Goal: Task Accomplishment & Management: Complete application form

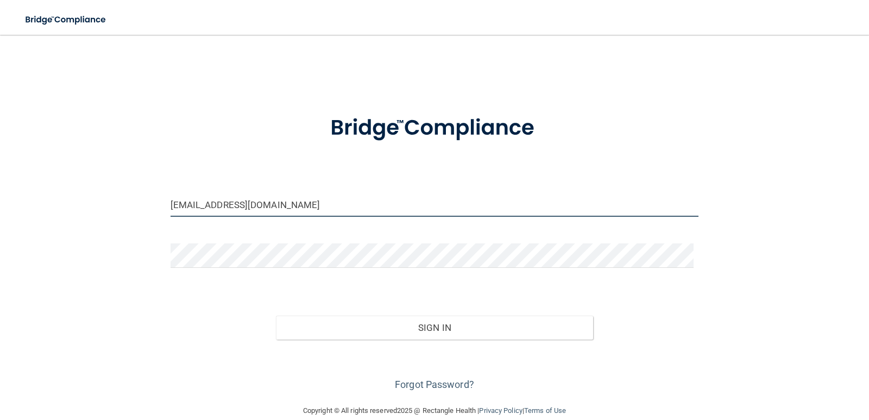
click at [324, 211] on input "jakezeugnerdc@gmail.com" at bounding box center [434, 204] width 528 height 24
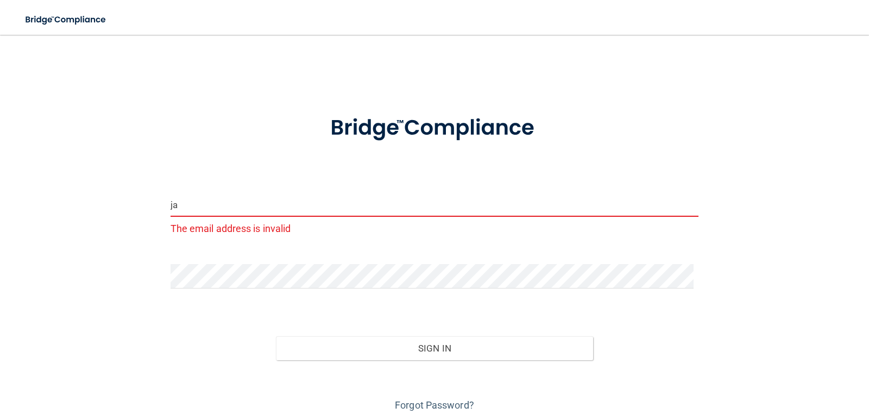
type input "j"
type input "Frontdesk@Ferrumchiropractic.com"
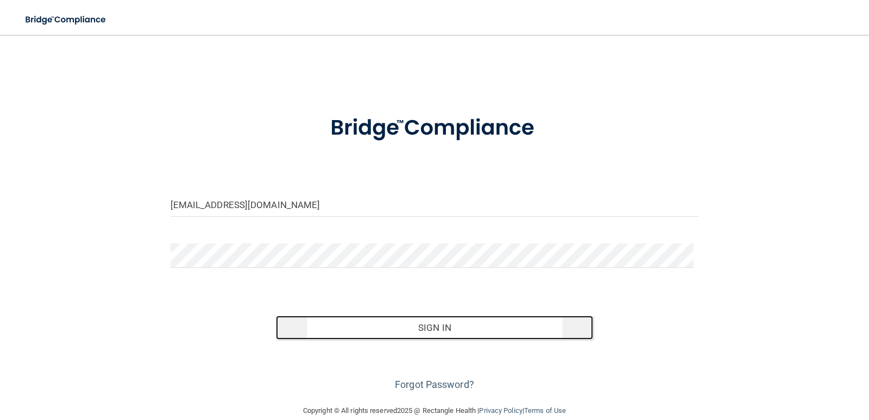
drag, startPoint x: 444, startPoint y: 328, endPoint x: 449, endPoint y: 325, distance: 6.2
click at [444, 327] on button "Sign In" at bounding box center [434, 327] width 317 height 24
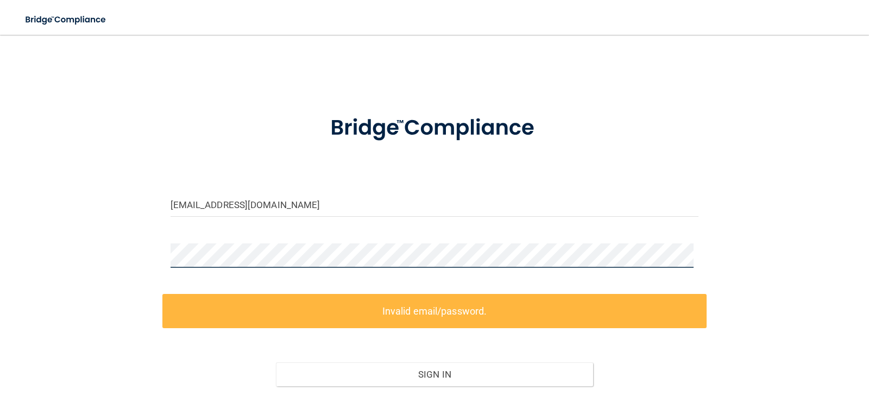
click at [140, 250] on div "Frontdesk@Ferrumchiropractic.com Invalid email/password. You don't have permiss…" at bounding box center [434, 243] width 825 height 394
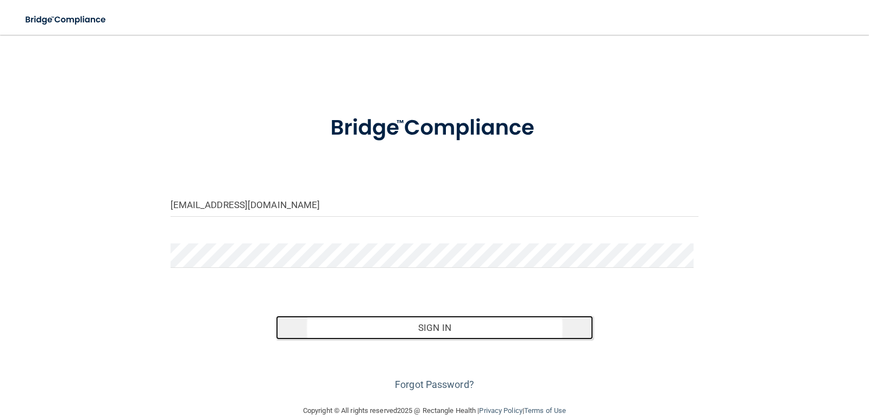
click at [435, 326] on button "Sign In" at bounding box center [434, 327] width 317 height 24
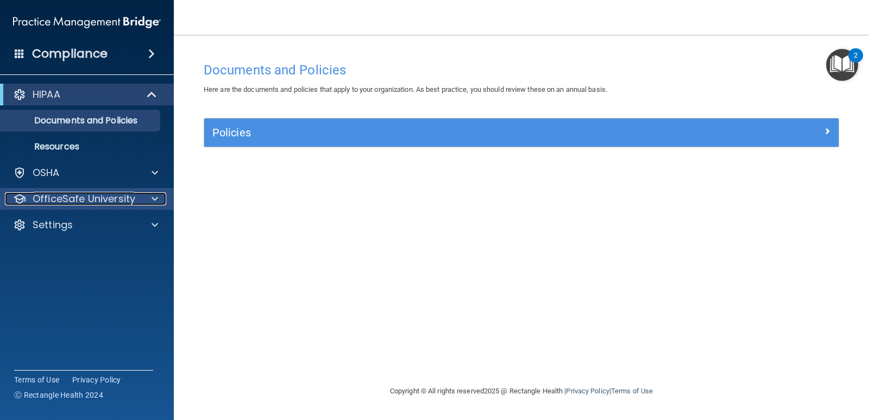
click at [83, 195] on p "OfficeSafe University" at bounding box center [84, 198] width 103 height 13
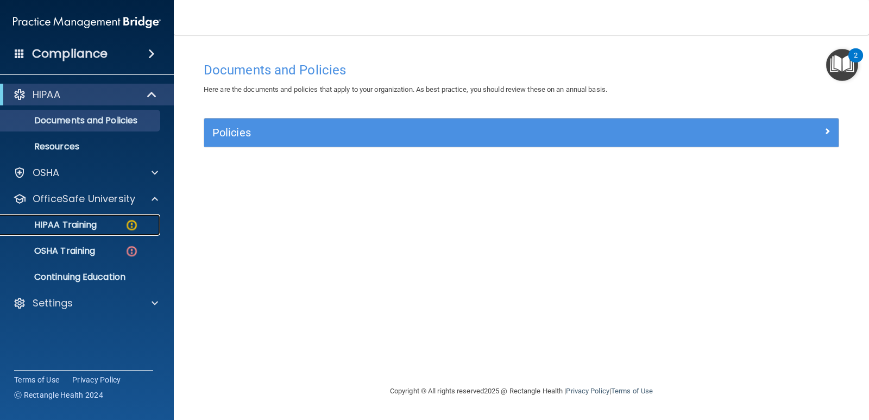
click at [74, 223] on p "HIPAA Training" at bounding box center [52, 224] width 90 height 11
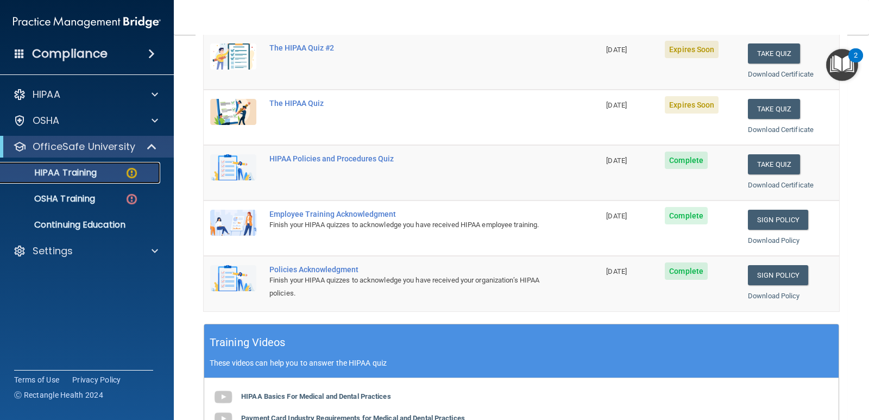
scroll to position [163, 0]
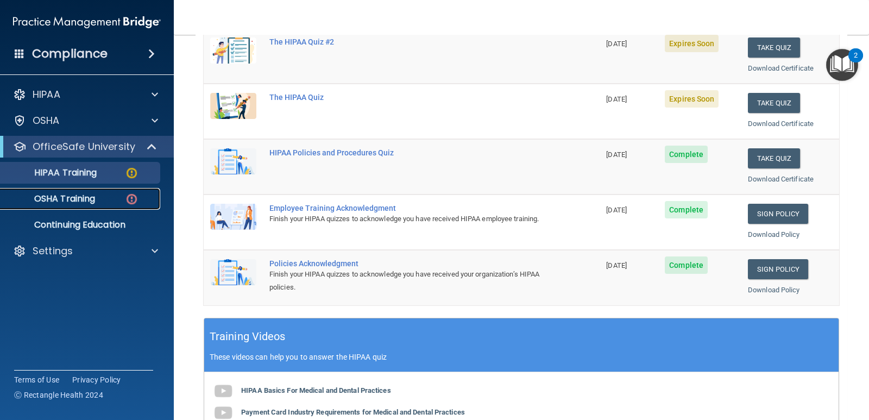
click at [85, 202] on p "OSHA Training" at bounding box center [51, 198] width 88 height 11
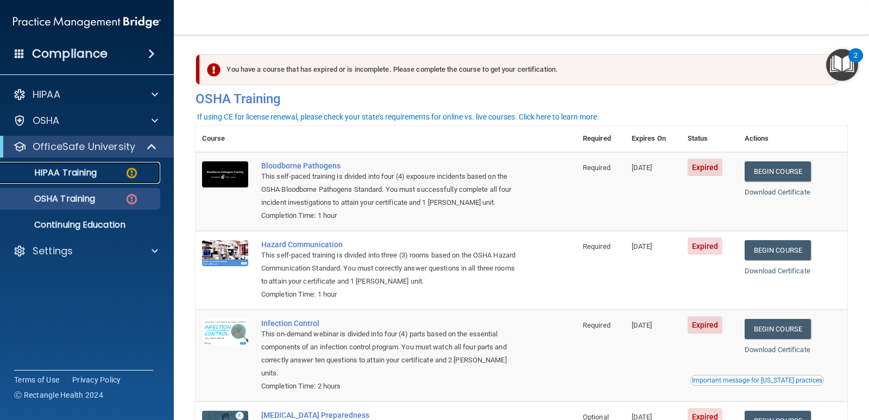
click at [86, 172] on p "HIPAA Training" at bounding box center [52, 172] width 90 height 11
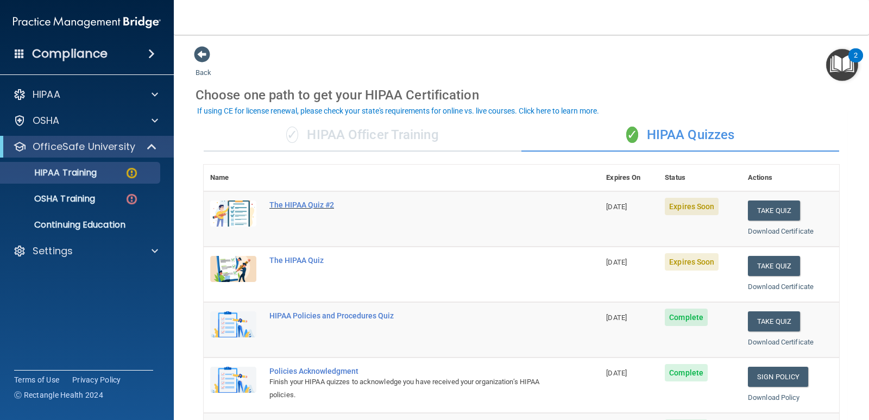
click at [291, 207] on div "The HIPAA Quiz #2" at bounding box center [407, 204] width 276 height 9
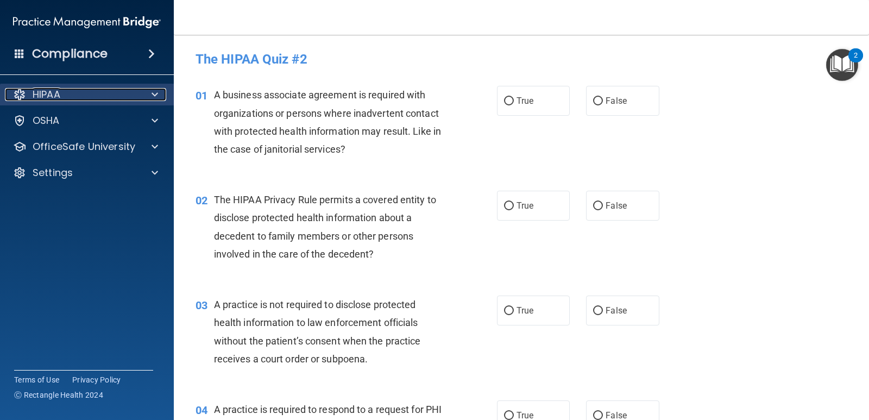
click at [50, 94] on p "HIPAA" at bounding box center [47, 94] width 28 height 13
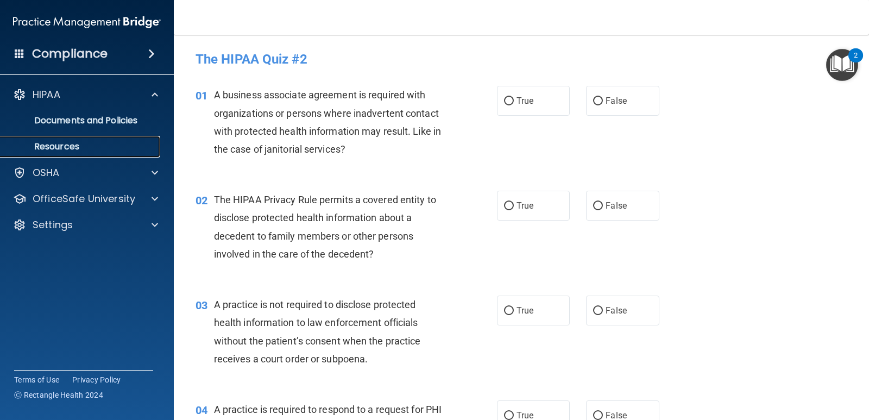
drag, startPoint x: 69, startPoint y: 143, endPoint x: 157, endPoint y: 132, distance: 88.0
click at [71, 142] on p "Resources" at bounding box center [81, 146] width 148 height 11
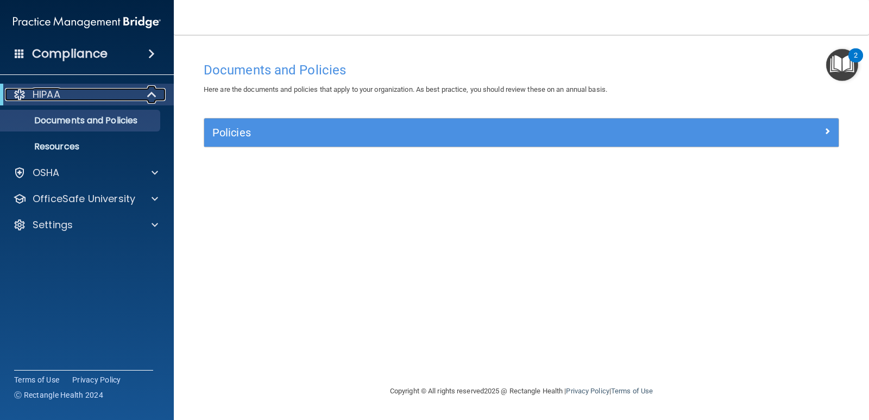
click at [58, 93] on p "HIPAA" at bounding box center [47, 94] width 28 height 13
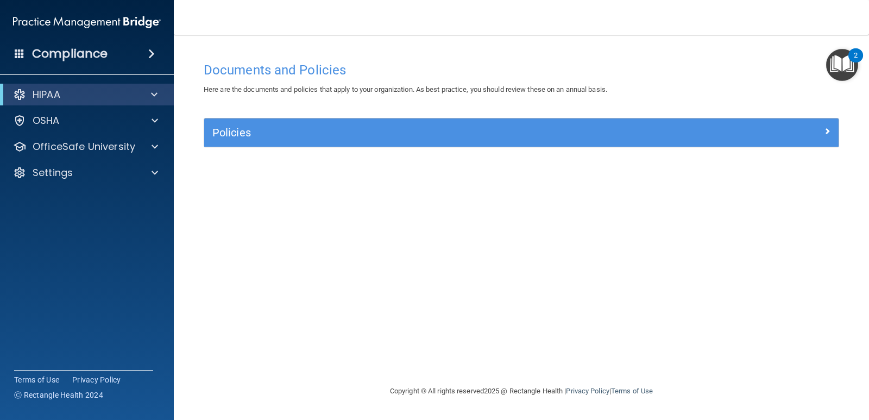
click at [81, 52] on h4 "Compliance" at bounding box center [69, 53] width 75 height 15
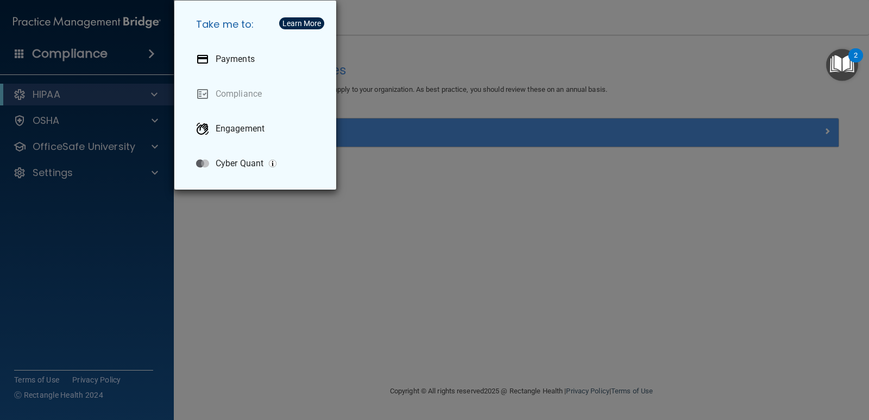
click at [110, 218] on div "Take me to: Payments Compliance Engagement Cyber Quant" at bounding box center [434, 210] width 869 height 420
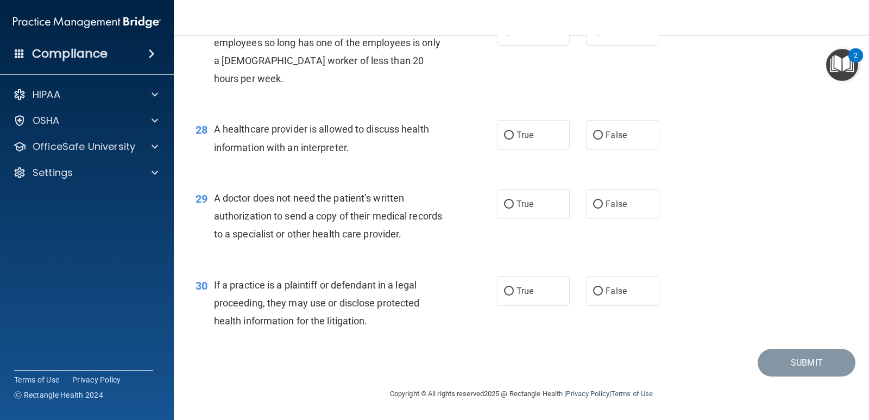
scroll to position [2468, 0]
click at [839, 65] on img "Open Resource Center, 2 new notifications" at bounding box center [842, 65] width 32 height 32
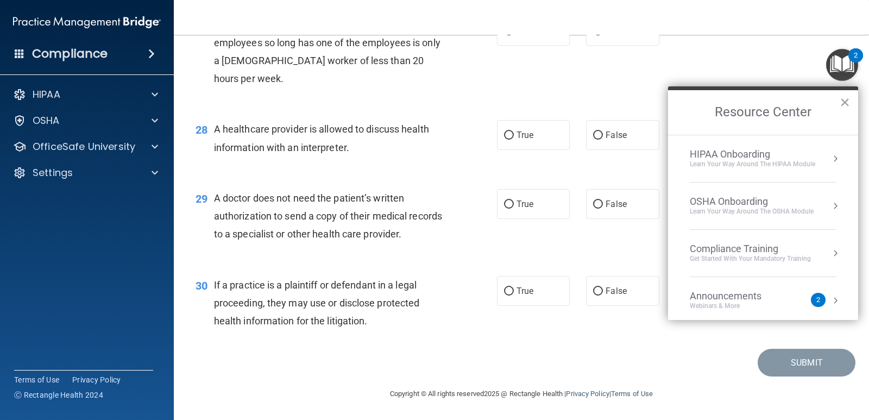
click at [719, 156] on div "HIPAA Onboarding" at bounding box center [752, 154] width 125 height 12
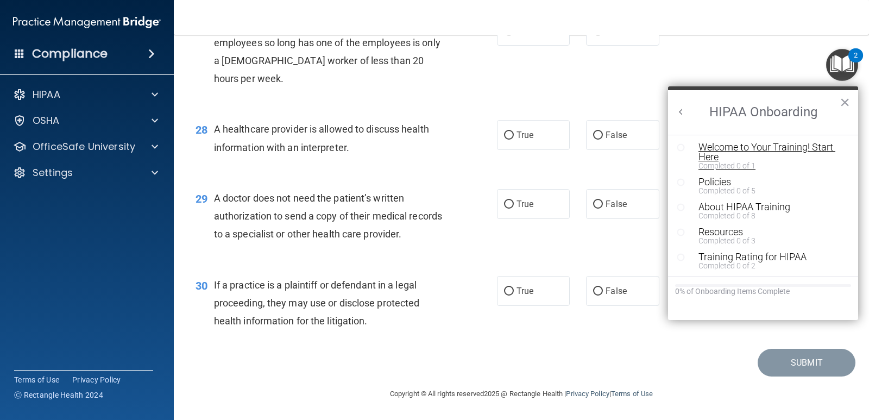
scroll to position [2, 0]
click at [722, 147] on div "Welcome to Your Training! Start Here" at bounding box center [766, 152] width 137 height 20
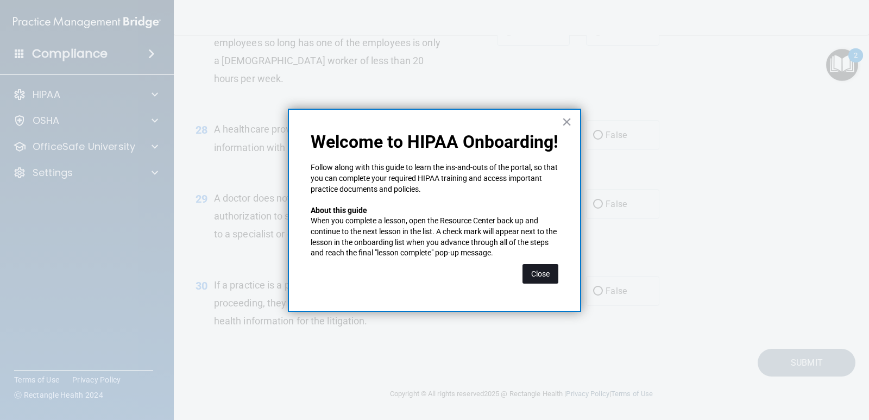
click at [541, 276] on button "Close" at bounding box center [540, 274] width 36 height 20
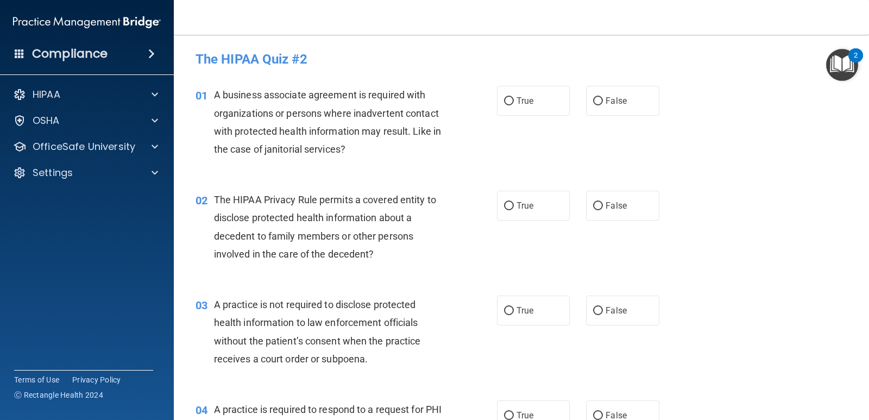
scroll to position [54, 0]
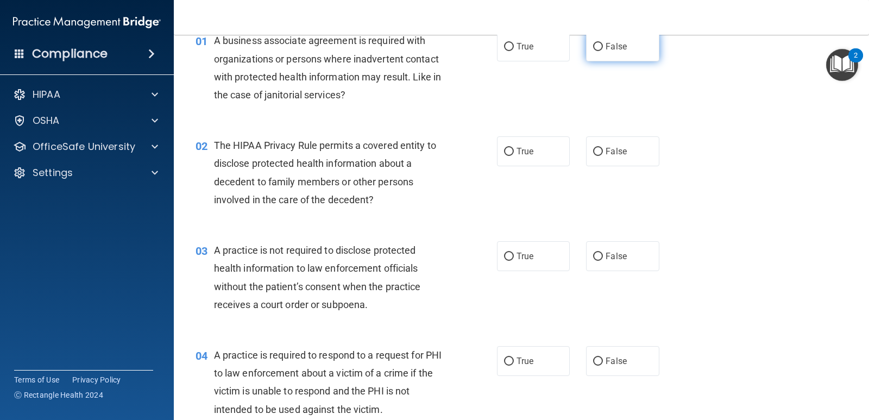
click at [593, 46] on input "False" at bounding box center [598, 47] width 10 height 8
radio input "true"
click at [505, 150] on input "True" at bounding box center [509, 152] width 10 height 8
radio input "true"
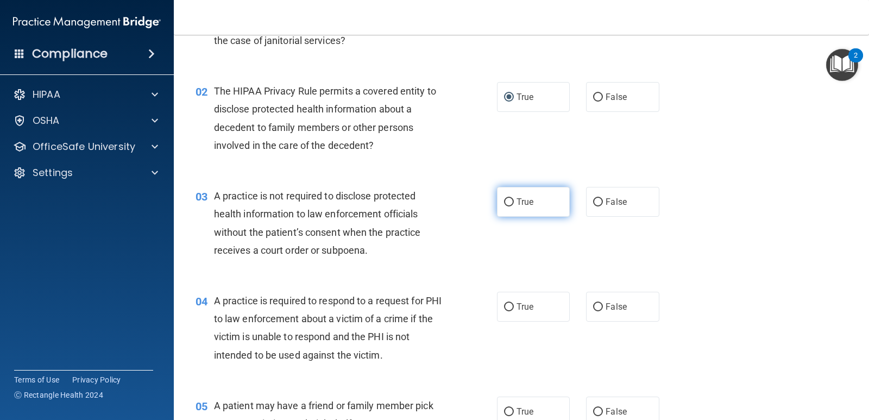
click at [505, 199] on input "True" at bounding box center [509, 202] width 10 height 8
radio input "true"
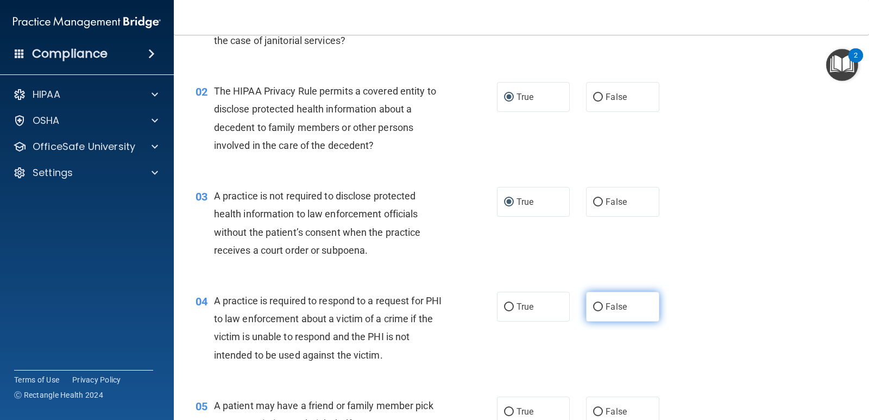
click at [594, 306] on input "False" at bounding box center [598, 307] width 10 height 8
radio input "true"
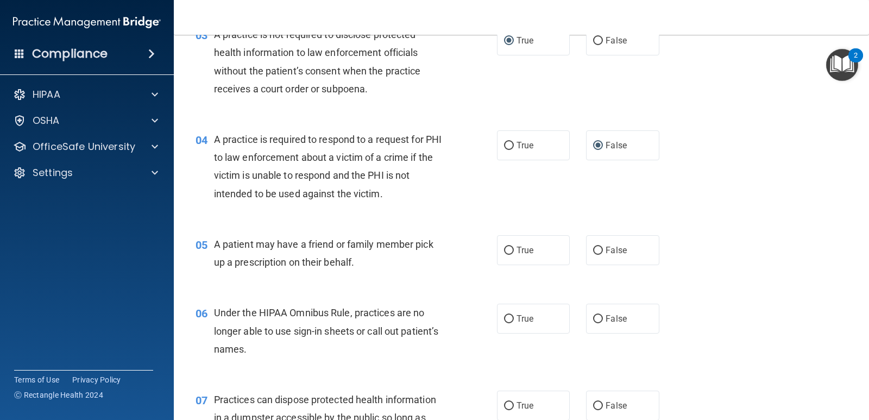
scroll to position [271, 0]
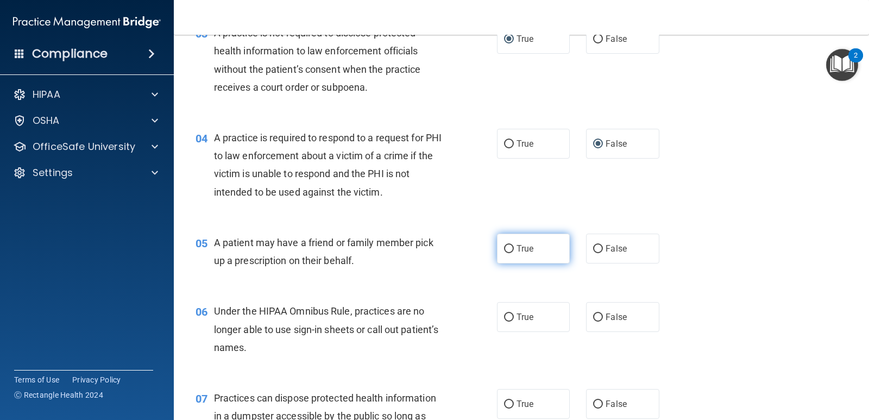
click at [505, 249] on input "True" at bounding box center [509, 249] width 10 height 8
radio input "true"
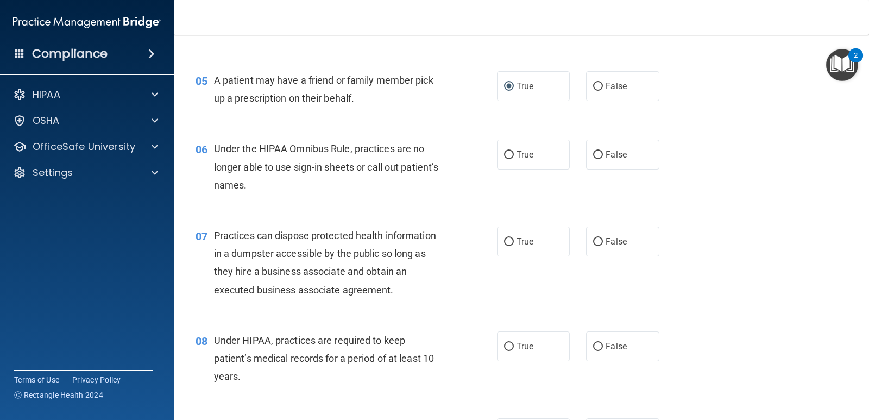
scroll to position [434, 0]
click at [594, 153] on input "False" at bounding box center [598, 154] width 10 height 8
radio input "true"
click at [593, 237] on input "False" at bounding box center [598, 241] width 10 height 8
radio input "true"
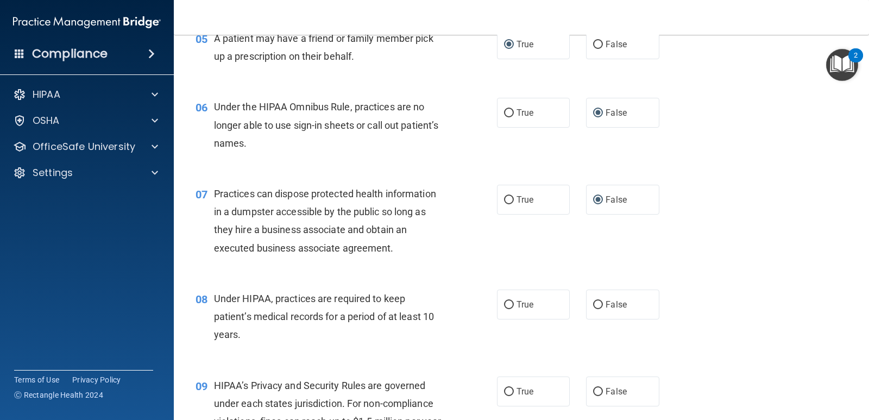
scroll to position [543, 0]
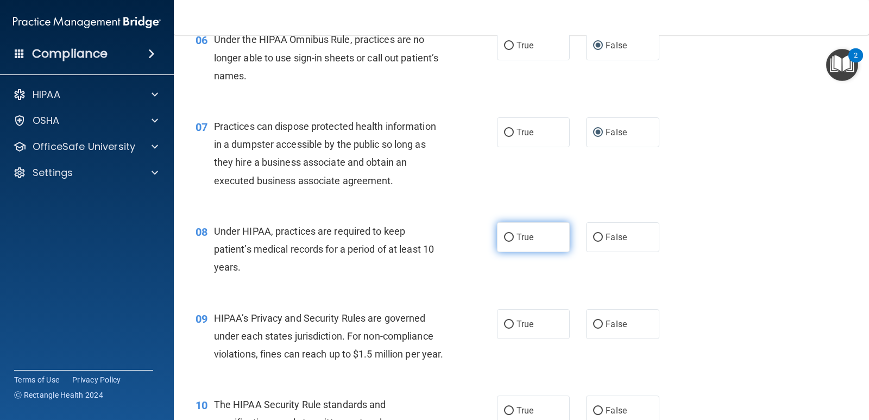
click at [504, 236] on input "True" at bounding box center [509, 237] width 10 height 8
radio input "true"
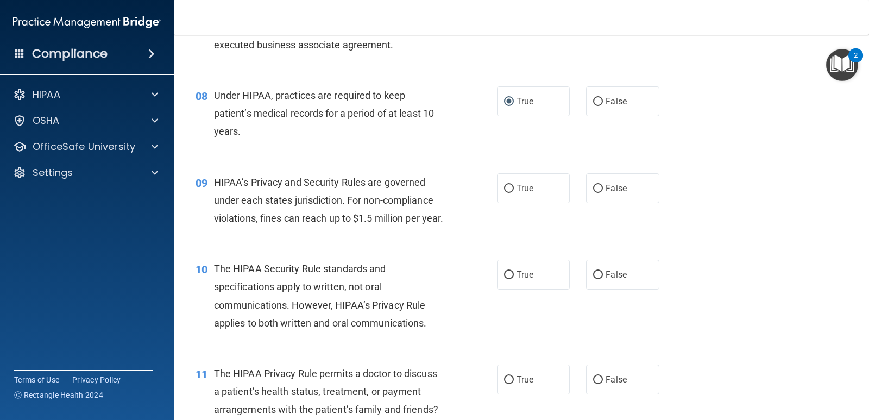
scroll to position [706, 0]
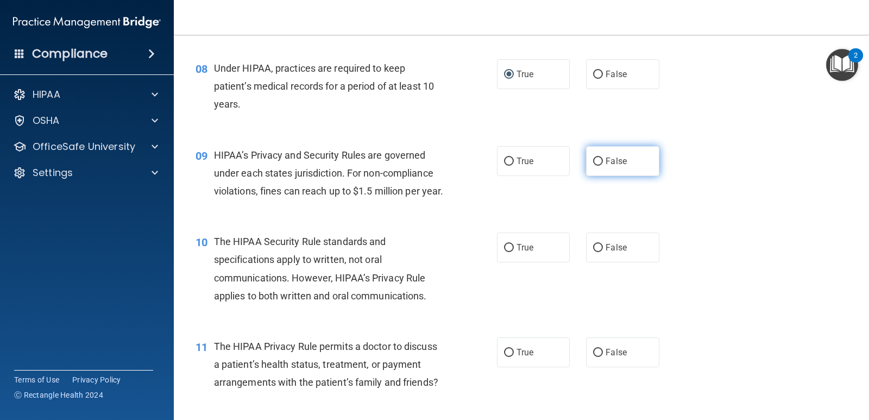
click at [593, 161] on input "False" at bounding box center [598, 161] width 10 height 8
radio input "true"
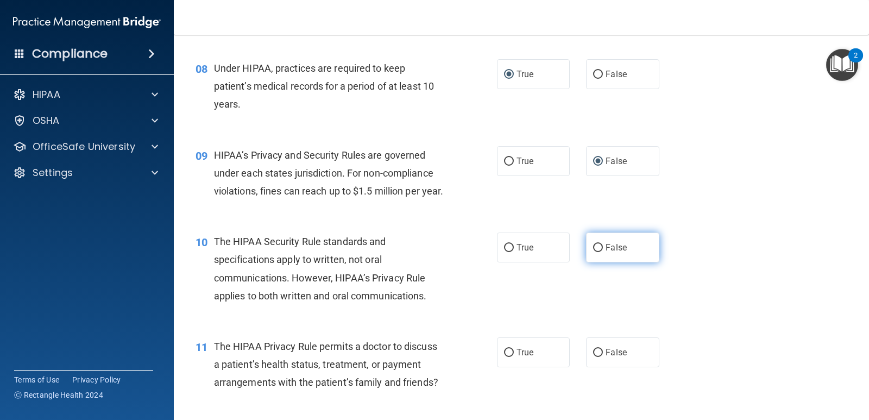
click at [593, 252] on input "False" at bounding box center [598, 248] width 10 height 8
radio input "true"
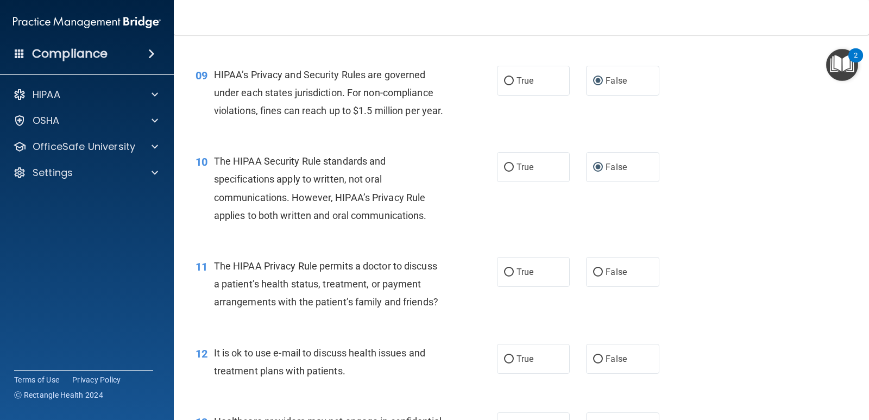
scroll to position [814, 0]
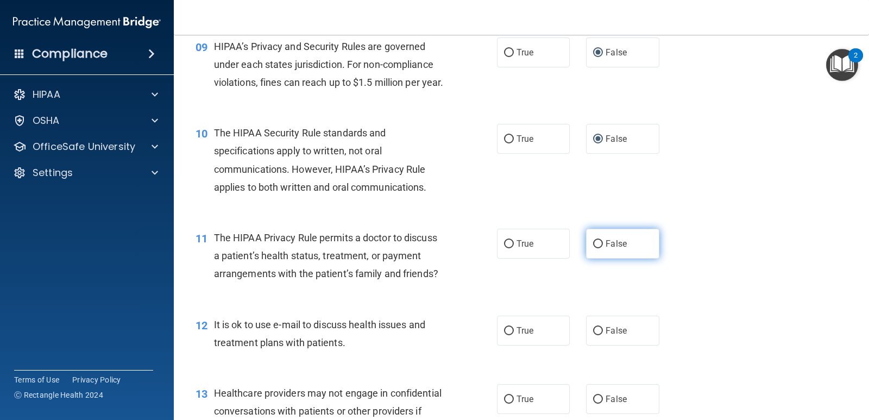
click at [593, 248] on input "False" at bounding box center [598, 244] width 10 height 8
radio input "true"
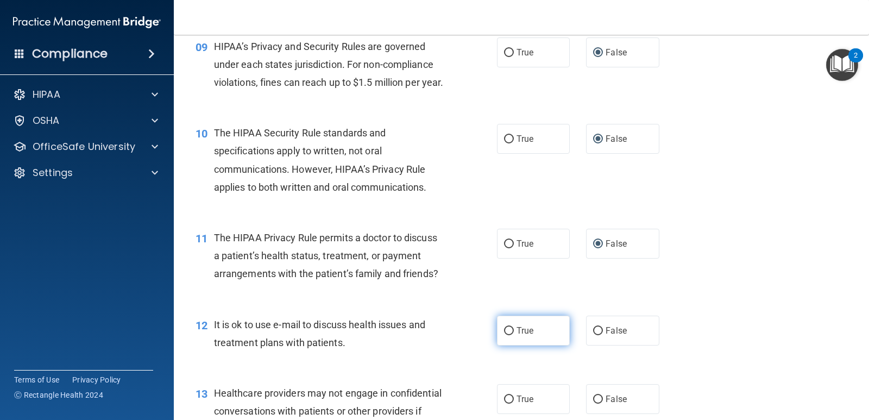
click at [505, 335] on input "True" at bounding box center [509, 331] width 10 height 8
radio input "true"
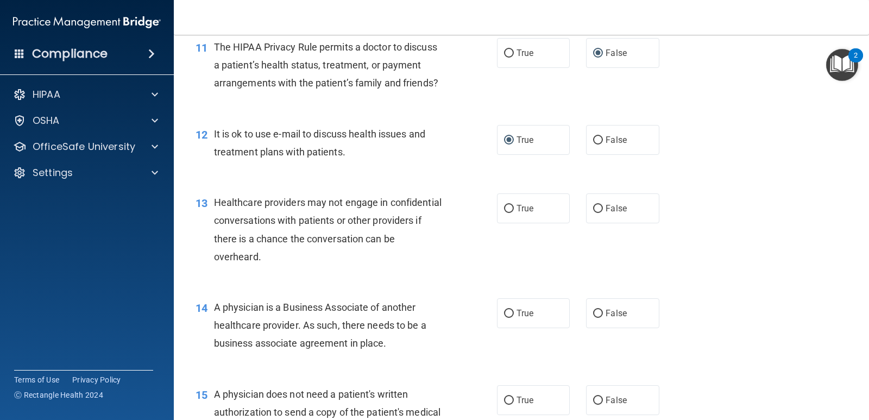
scroll to position [1032, 0]
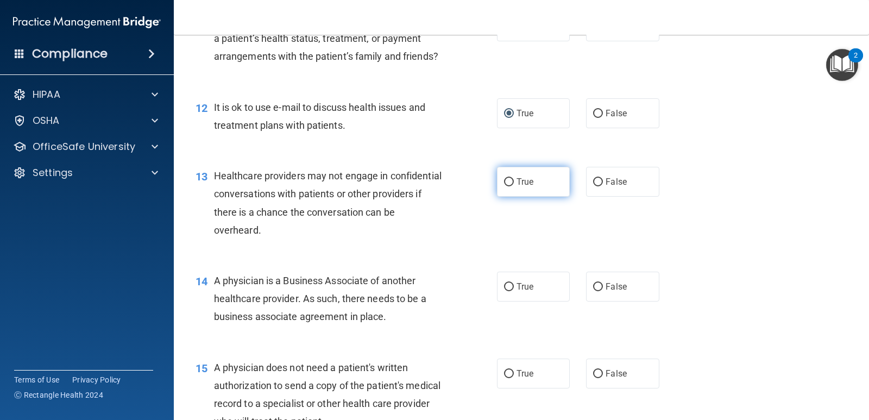
click at [505, 186] on input "True" at bounding box center [509, 182] width 10 height 8
radio input "true"
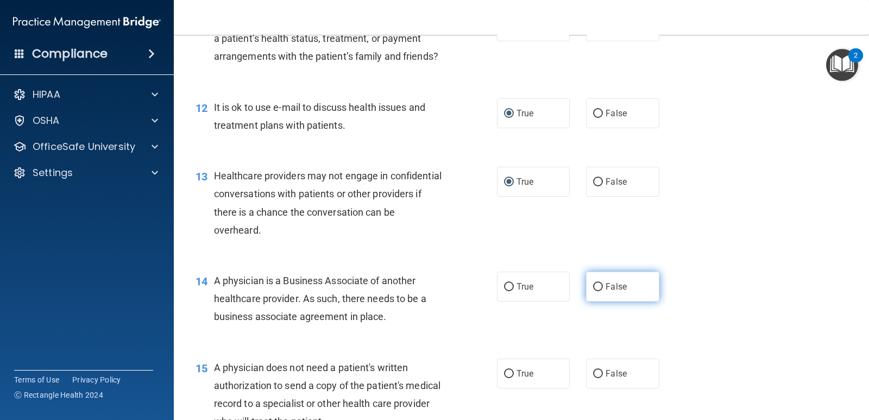
click at [593, 291] on input "False" at bounding box center [598, 287] width 10 height 8
radio input "true"
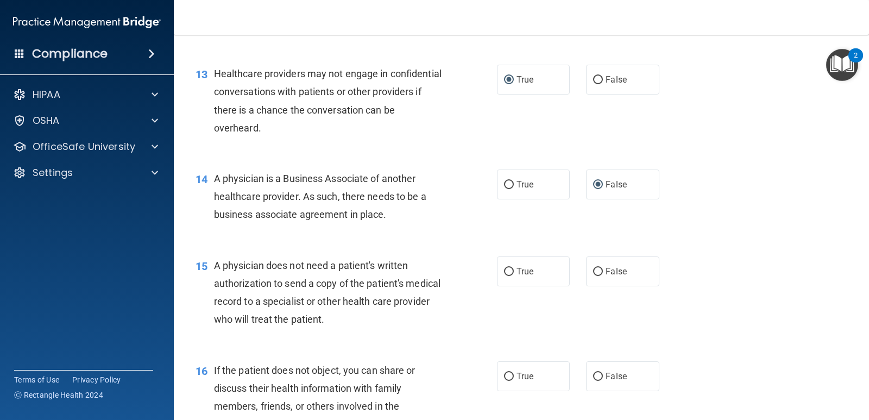
scroll to position [1140, 0]
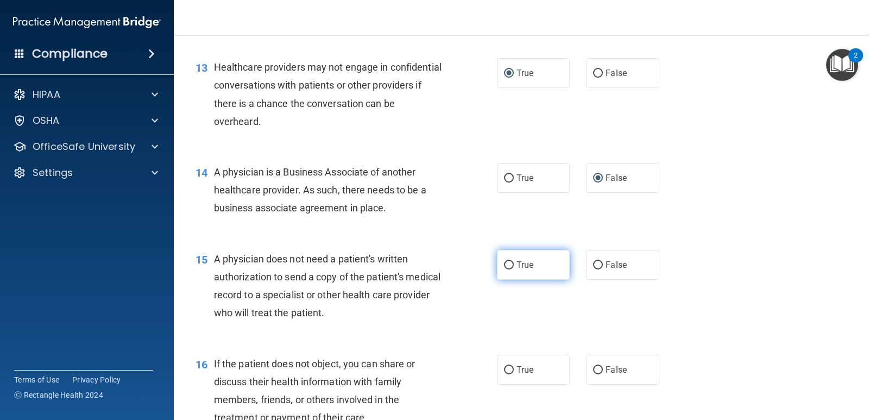
click at [505, 269] on input "True" at bounding box center [509, 265] width 10 height 8
radio input "true"
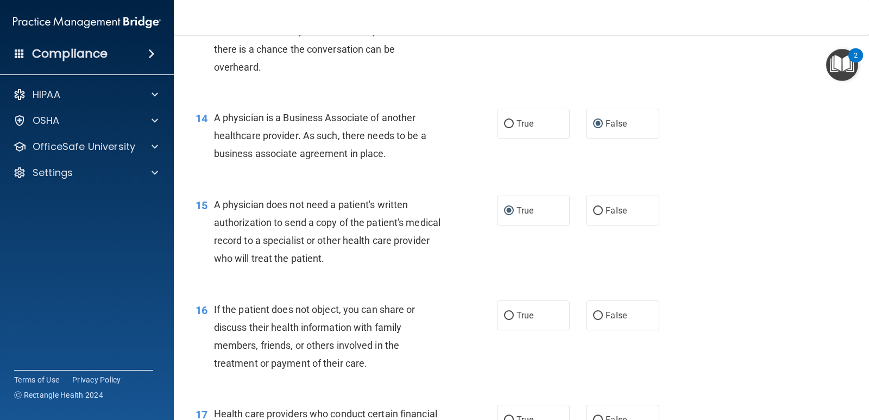
scroll to position [1249, 0]
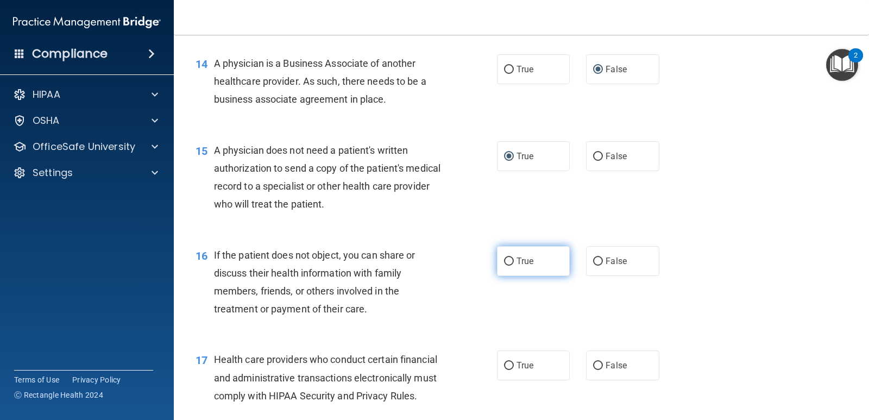
click at [504, 265] on input "True" at bounding box center [509, 261] width 10 height 8
radio input "true"
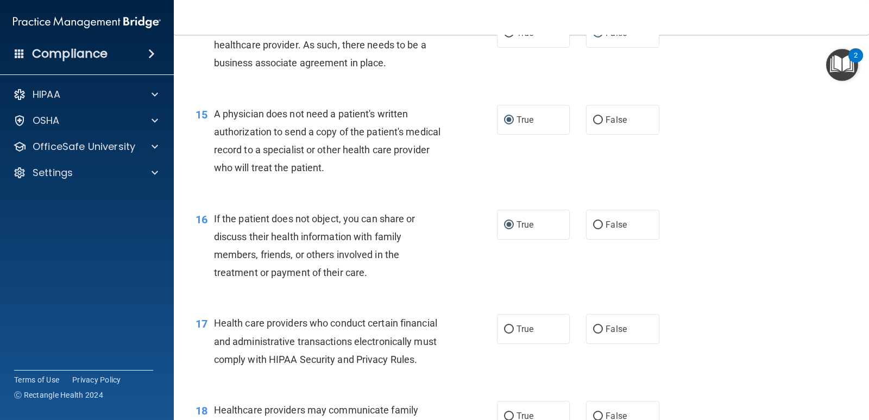
scroll to position [1357, 0]
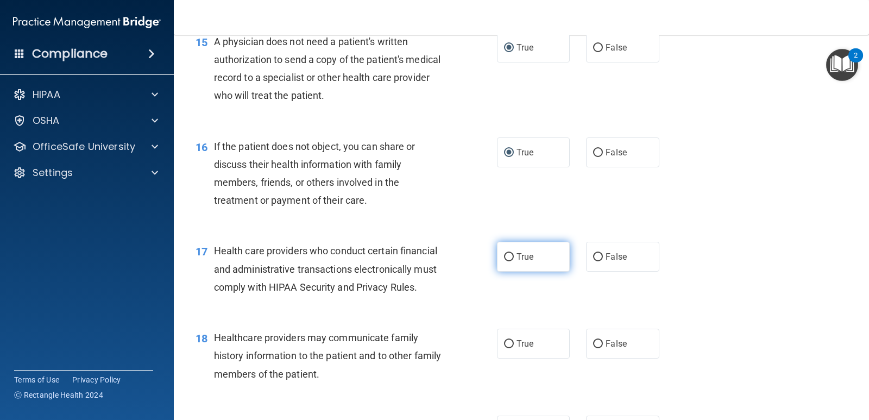
click at [508, 261] on input "True" at bounding box center [509, 257] width 10 height 8
radio input "true"
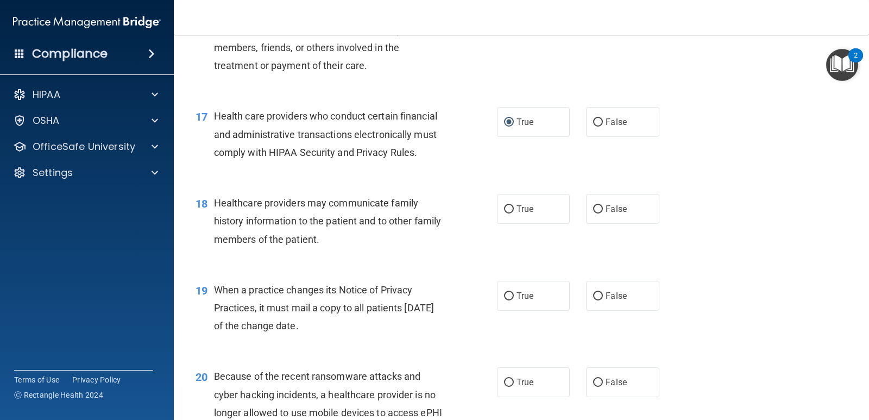
scroll to position [1520, 0]
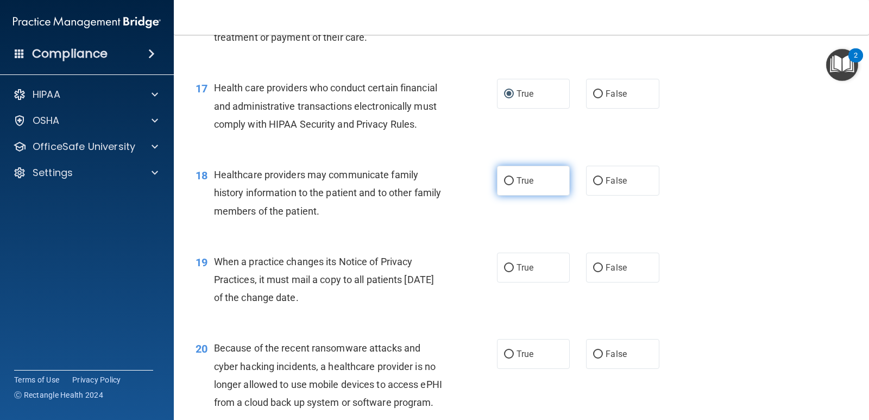
click at [504, 185] on input "True" at bounding box center [509, 181] width 10 height 8
radio input "true"
click at [593, 272] on input "False" at bounding box center [598, 268] width 10 height 8
radio input "true"
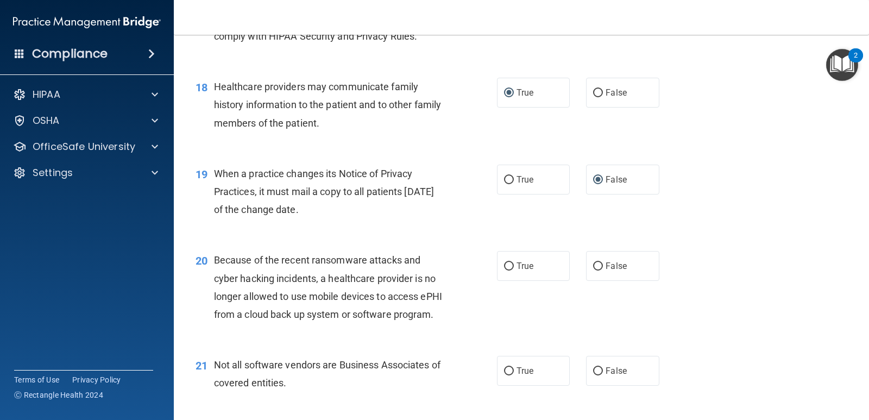
scroll to position [1629, 0]
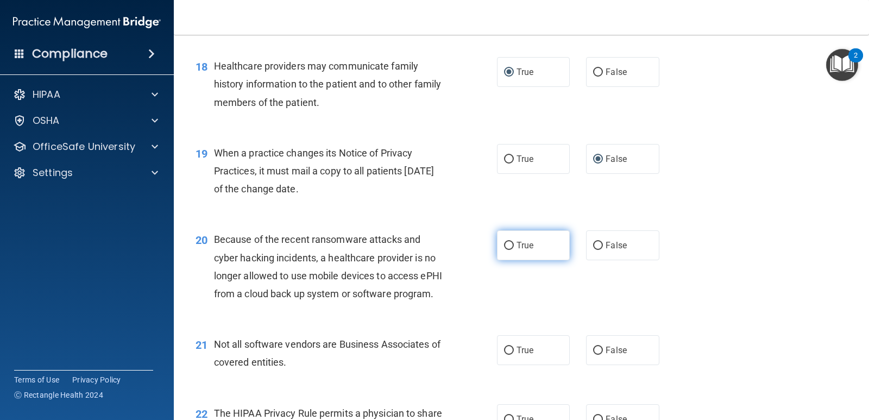
click at [504, 250] on input "True" at bounding box center [509, 246] width 10 height 8
radio input "true"
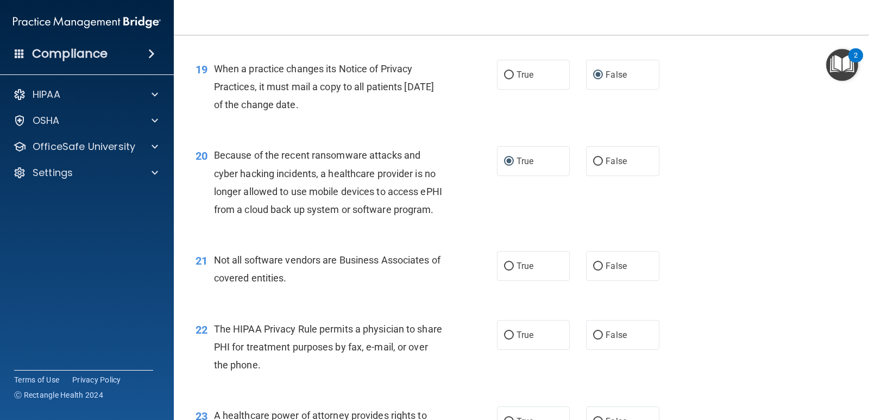
scroll to position [1737, 0]
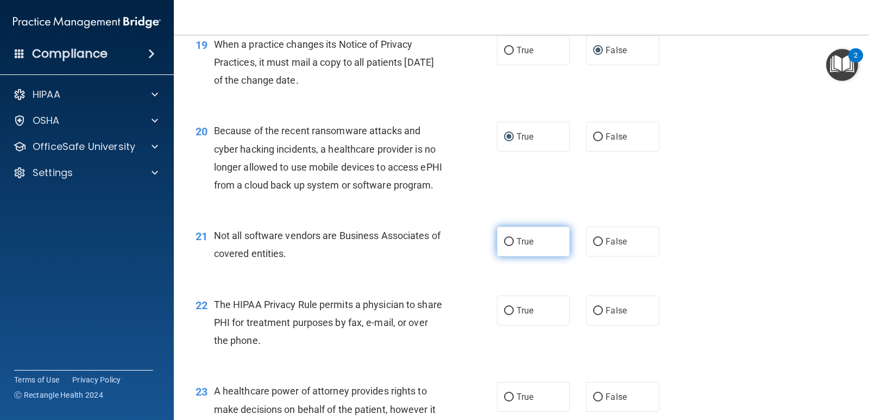
click at [505, 246] on input "True" at bounding box center [509, 242] width 10 height 8
radio input "true"
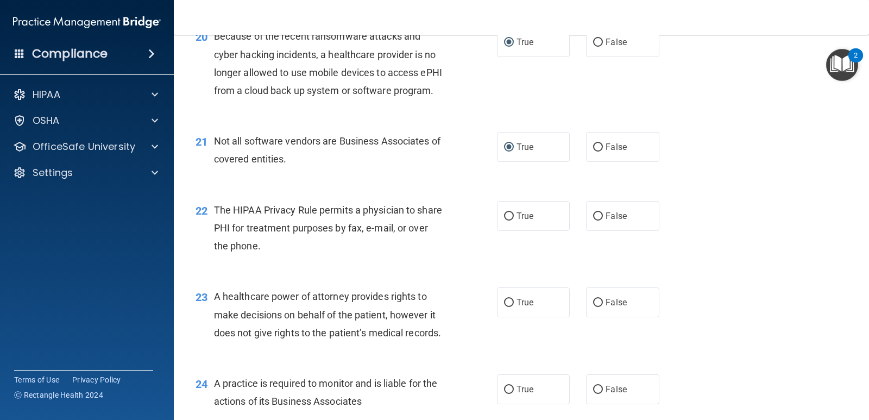
scroll to position [1846, 0]
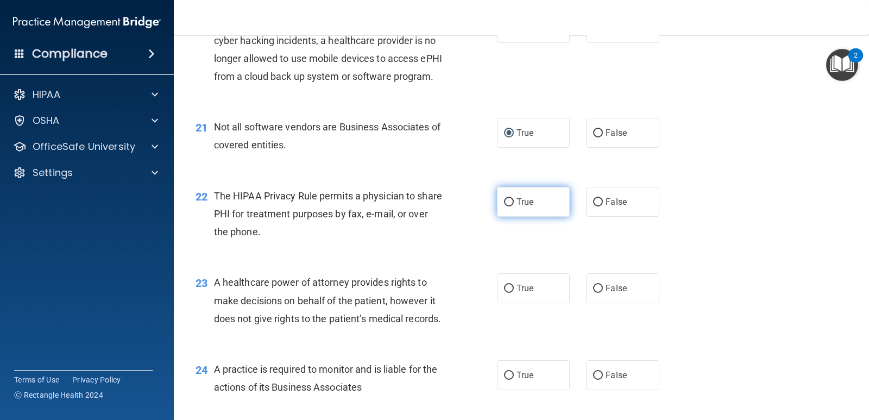
click at [506, 206] on input "True" at bounding box center [509, 202] width 10 height 8
radio input "true"
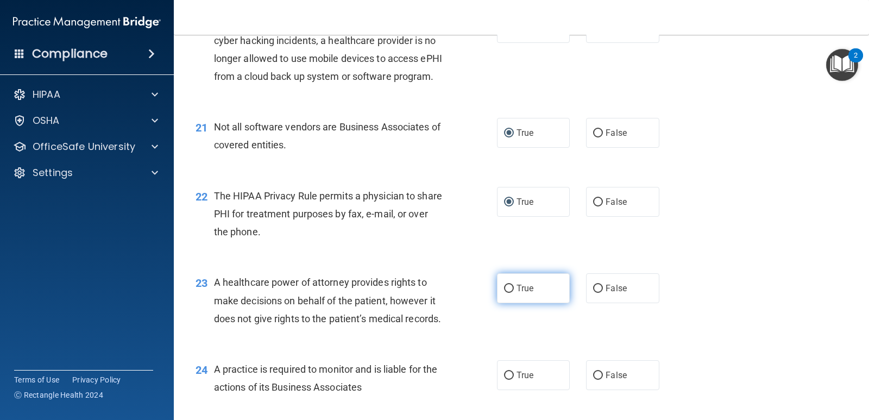
click at [504, 293] on input "True" at bounding box center [509, 288] width 10 height 8
radio input "true"
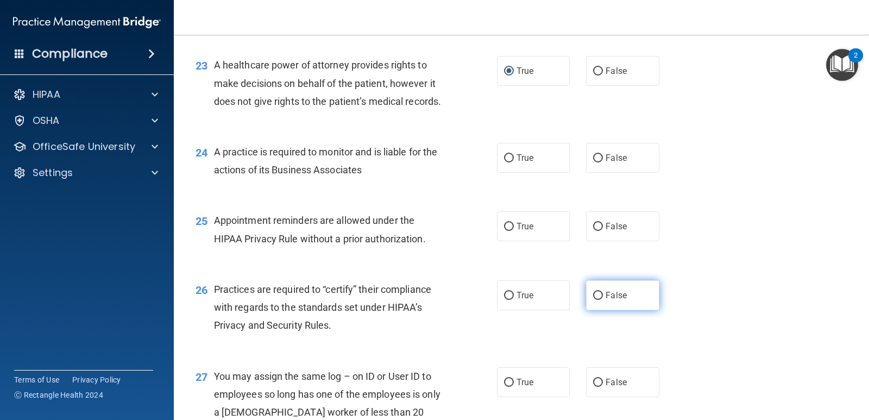
scroll to position [2009, 0]
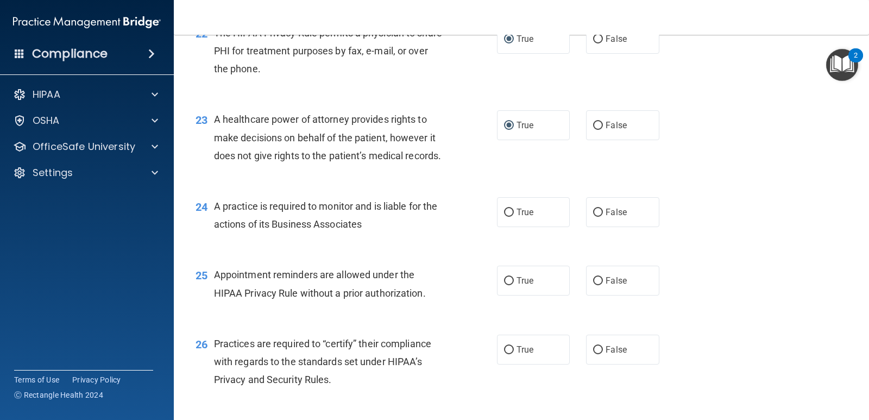
drag, startPoint x: 505, startPoint y: 267, endPoint x: 527, endPoint y: 248, distance: 28.9
click at [507, 217] on input "True" at bounding box center [509, 212] width 10 height 8
radio input "true"
click at [502, 295] on label "True" at bounding box center [533, 280] width 73 height 30
click at [504, 285] on input "True" at bounding box center [509, 281] width 10 height 8
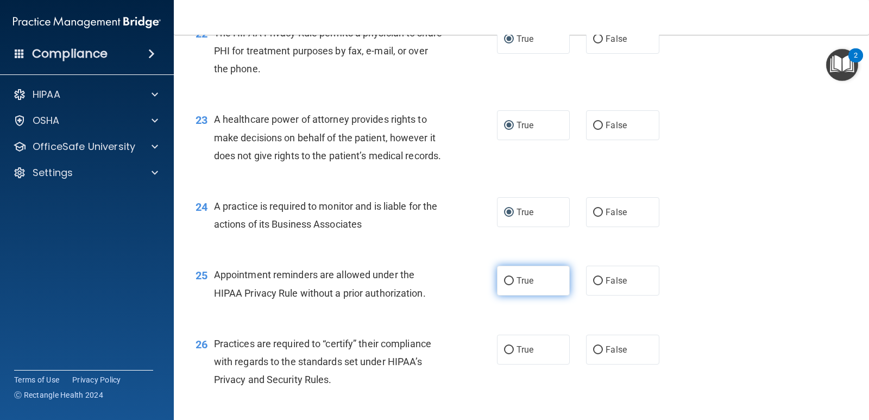
radio input "true"
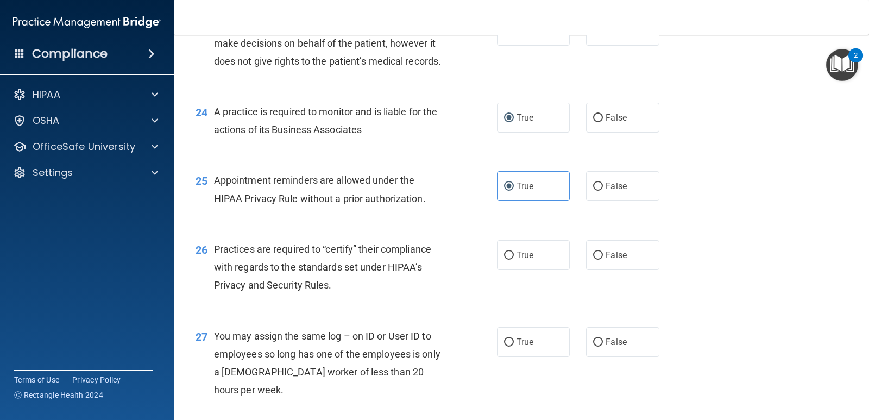
scroll to position [2117, 0]
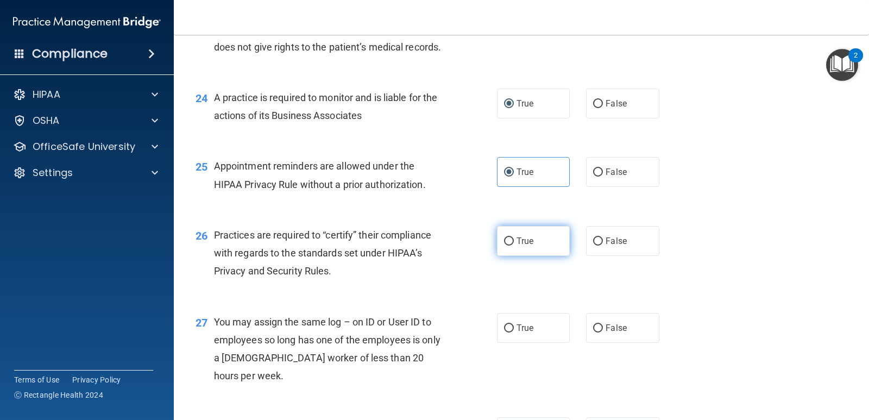
click at [506, 245] on input "True" at bounding box center [509, 241] width 10 height 8
radio input "true"
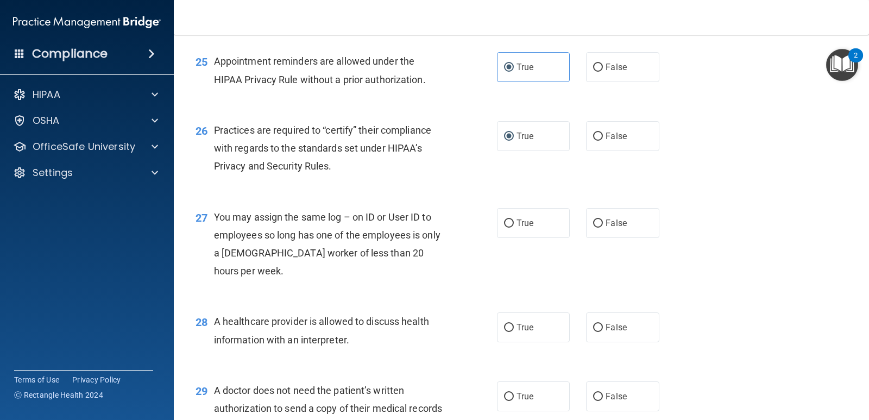
scroll to position [2226, 0]
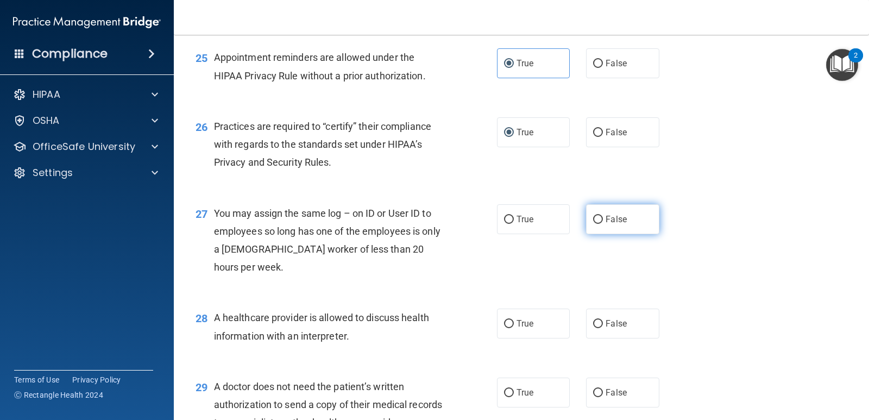
click at [593, 224] on input "False" at bounding box center [598, 220] width 10 height 8
radio input "true"
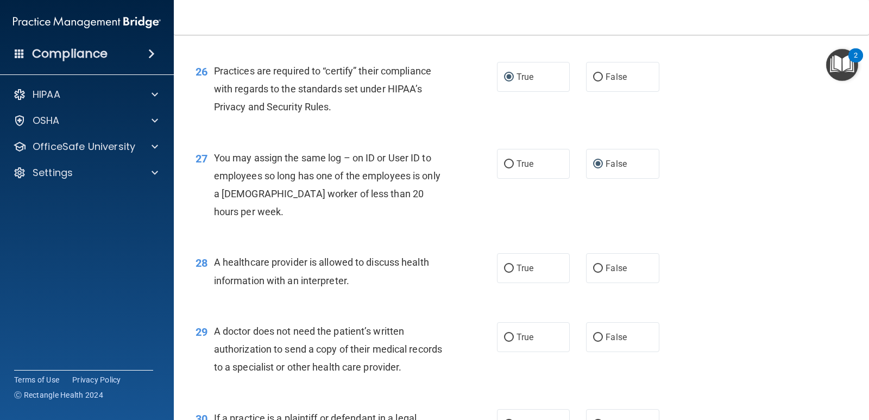
scroll to position [2335, 0]
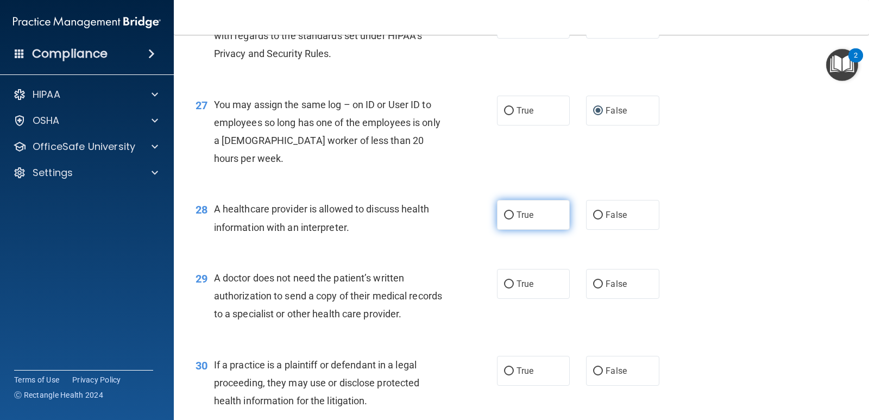
click at [504, 219] on input "True" at bounding box center [509, 215] width 10 height 8
radio input "true"
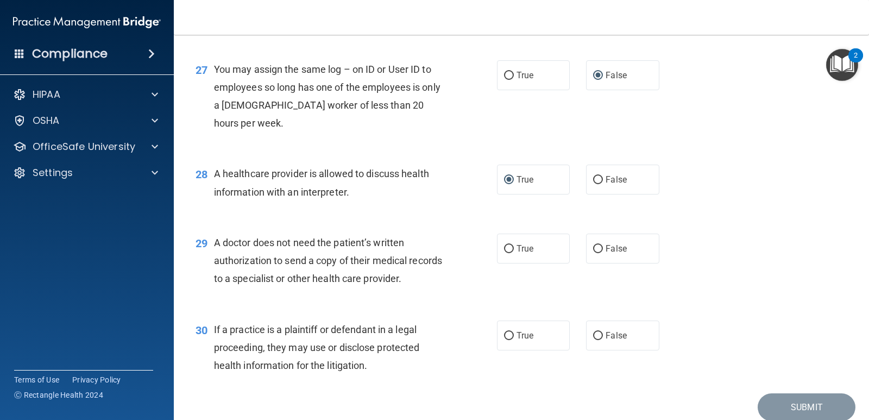
scroll to position [2389, 0]
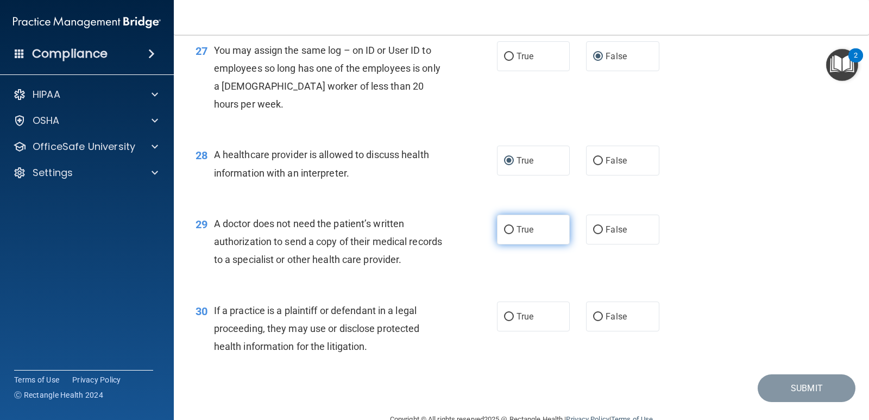
click at [504, 234] on input "True" at bounding box center [509, 230] width 10 height 8
radio input "true"
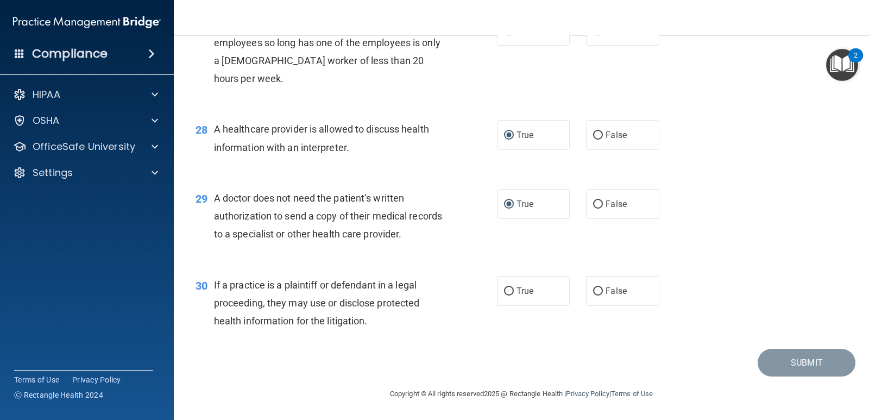
scroll to position [2468, 0]
click at [593, 291] on input "False" at bounding box center [598, 291] width 10 height 8
radio input "true"
click at [800, 361] on button "Submit" at bounding box center [806, 363] width 98 height 28
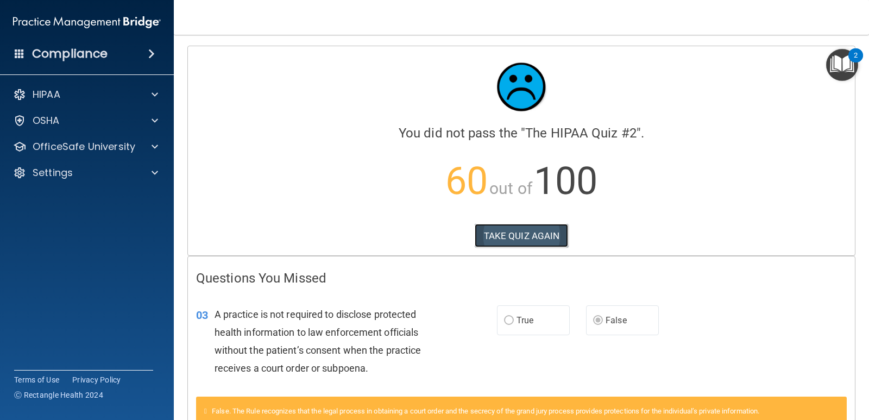
click at [537, 236] on button "TAKE QUIZ AGAIN" at bounding box center [522, 236] width 94 height 24
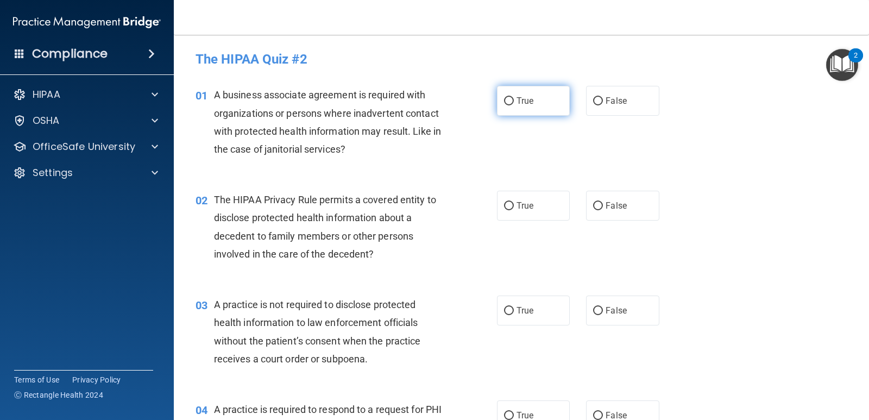
click at [504, 102] on input "True" at bounding box center [509, 101] width 10 height 8
radio input "true"
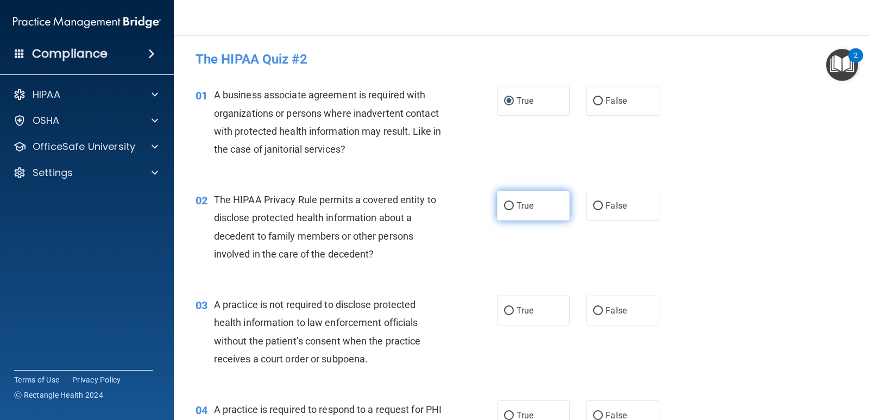
click at [504, 203] on input "True" at bounding box center [509, 206] width 10 height 8
radio input "true"
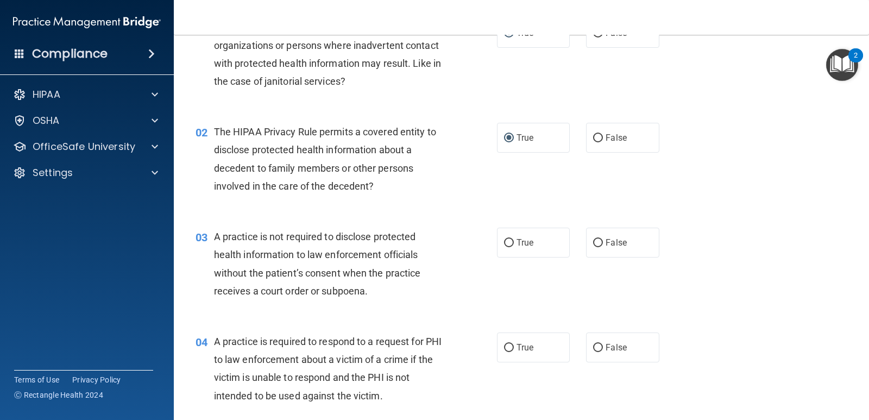
scroll to position [109, 0]
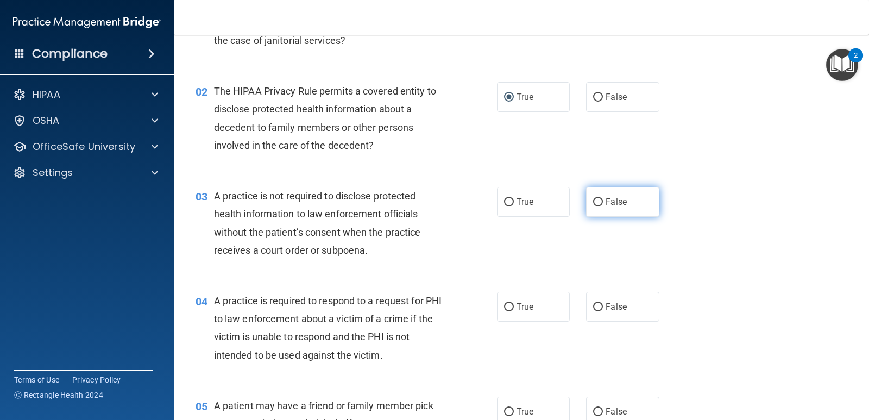
click at [593, 202] on input "False" at bounding box center [598, 202] width 10 height 8
radio input "true"
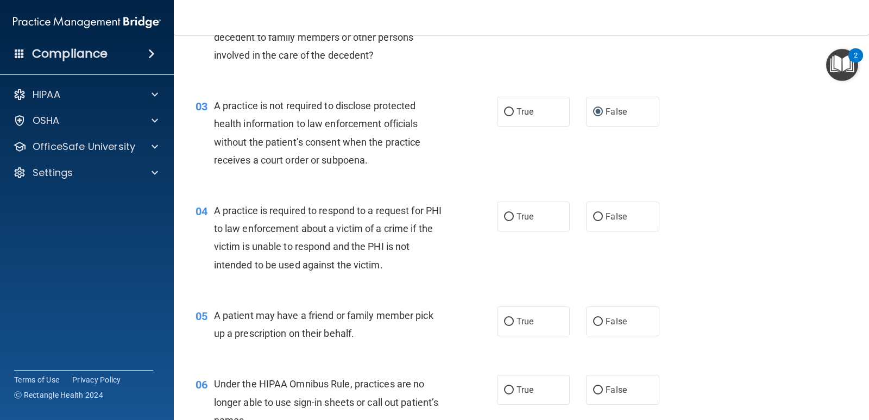
scroll to position [217, 0]
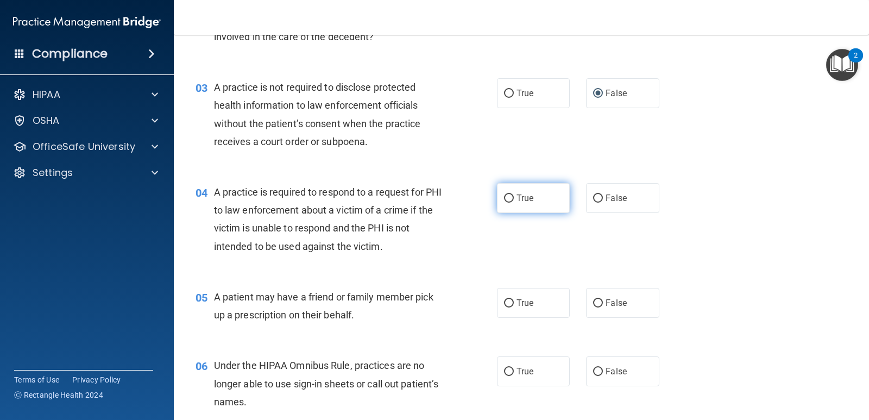
click at [505, 195] on input "True" at bounding box center [509, 198] width 10 height 8
radio input "true"
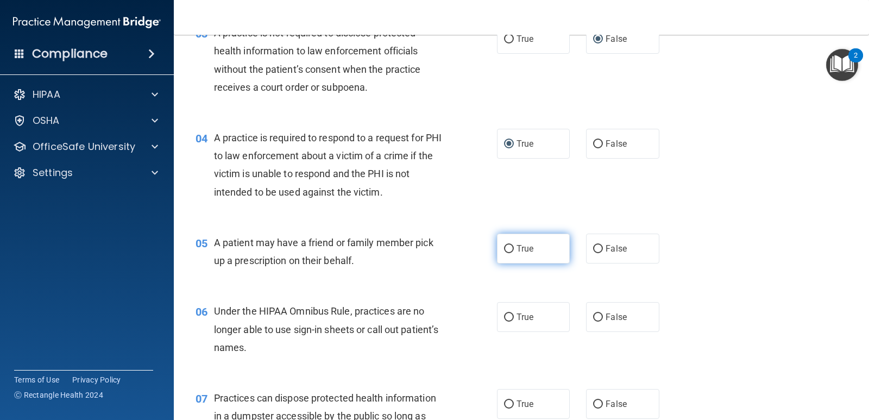
click at [504, 248] on input "True" at bounding box center [509, 249] width 10 height 8
radio input "true"
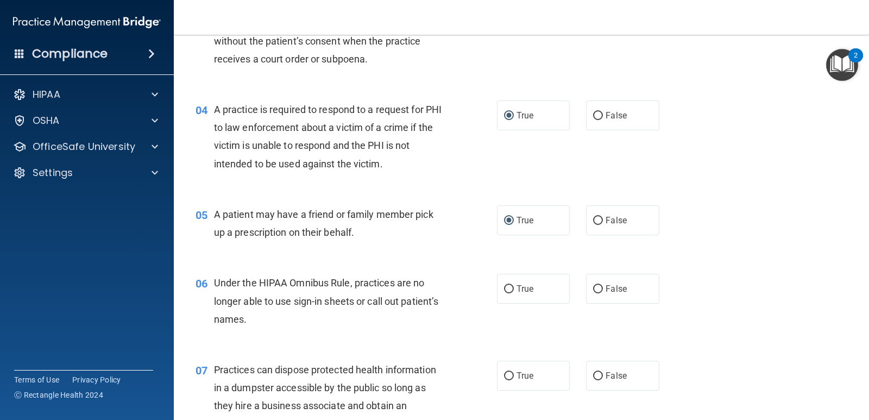
scroll to position [326, 0]
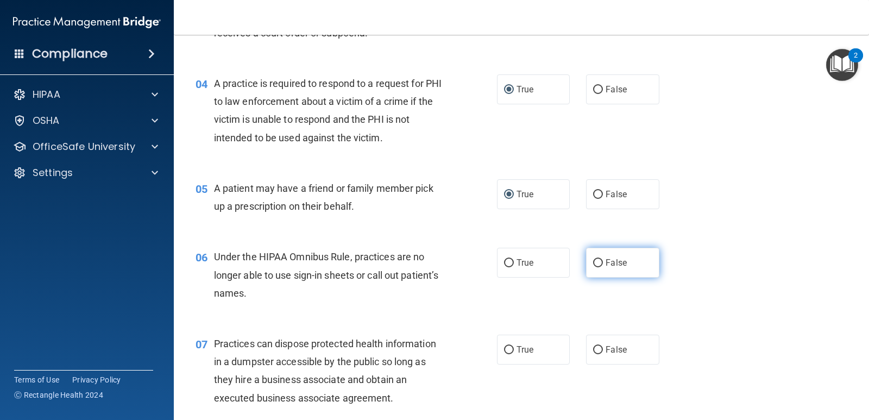
click at [594, 261] on input "False" at bounding box center [598, 263] width 10 height 8
radio input "true"
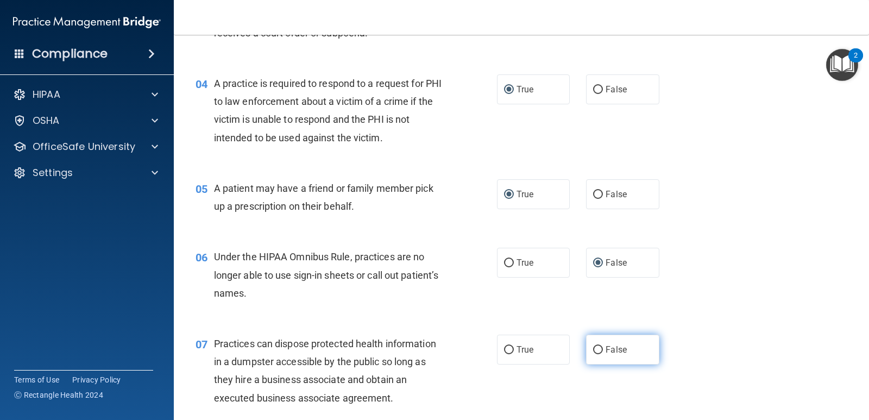
click at [594, 346] on input "False" at bounding box center [598, 350] width 10 height 8
radio input "true"
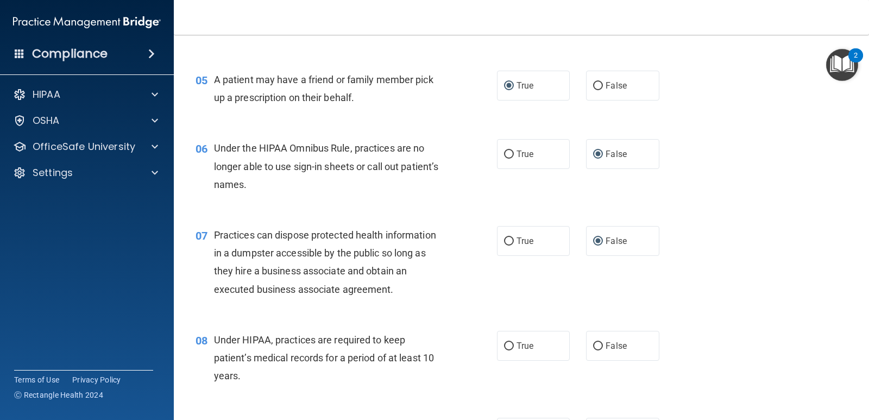
scroll to position [489, 0]
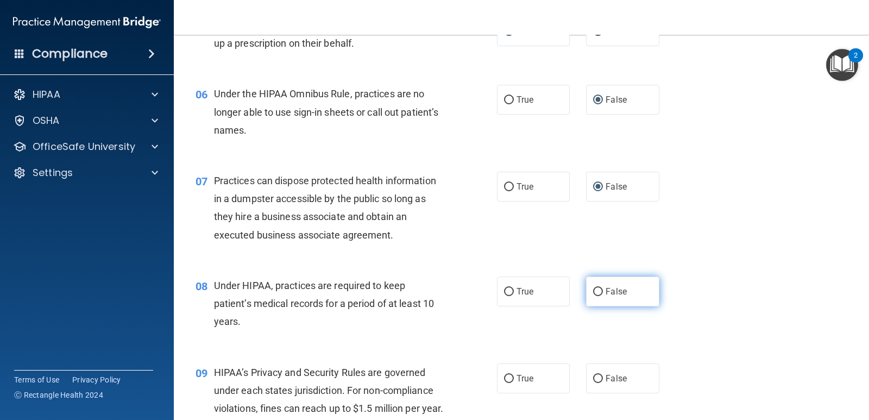
click at [593, 289] on input "False" at bounding box center [598, 292] width 10 height 8
radio input "true"
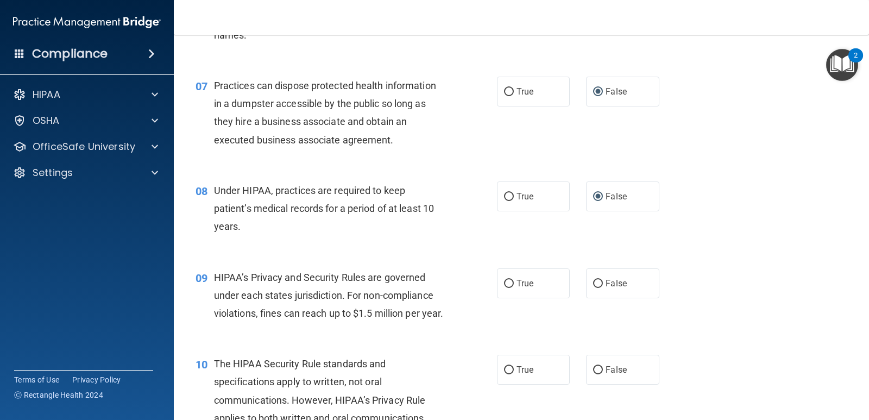
scroll to position [597, 0]
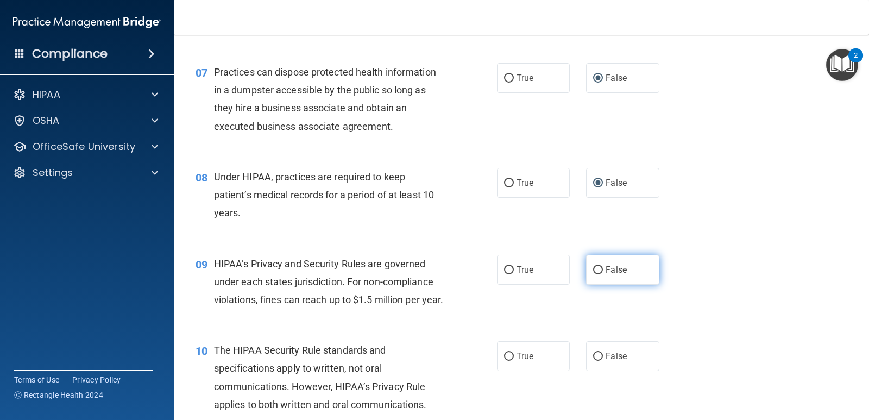
click at [593, 267] on input "False" at bounding box center [598, 270] width 10 height 8
radio input "true"
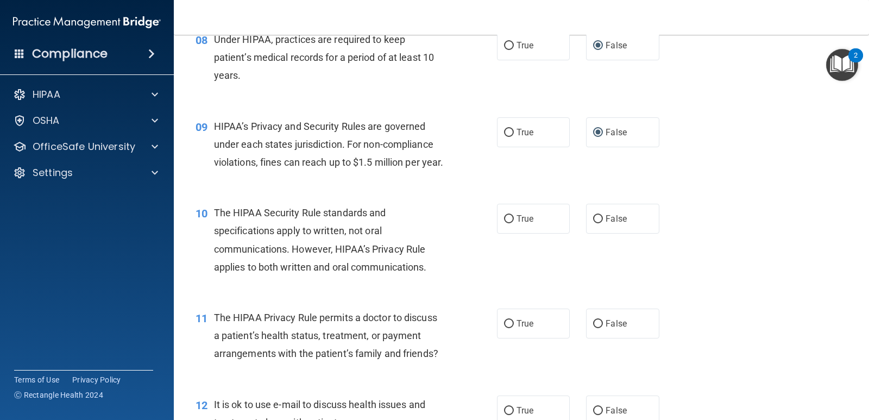
scroll to position [760, 0]
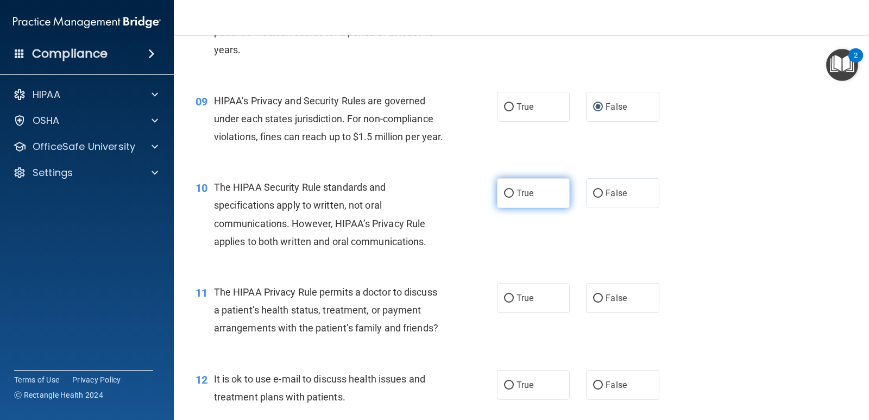
click at [505, 198] on input "True" at bounding box center [509, 193] width 10 height 8
radio input "true"
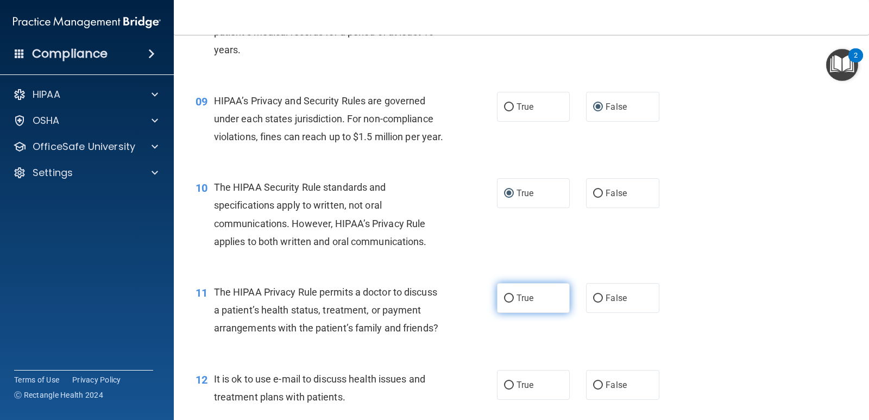
click at [504, 302] on input "True" at bounding box center [509, 298] width 10 height 8
radio input "true"
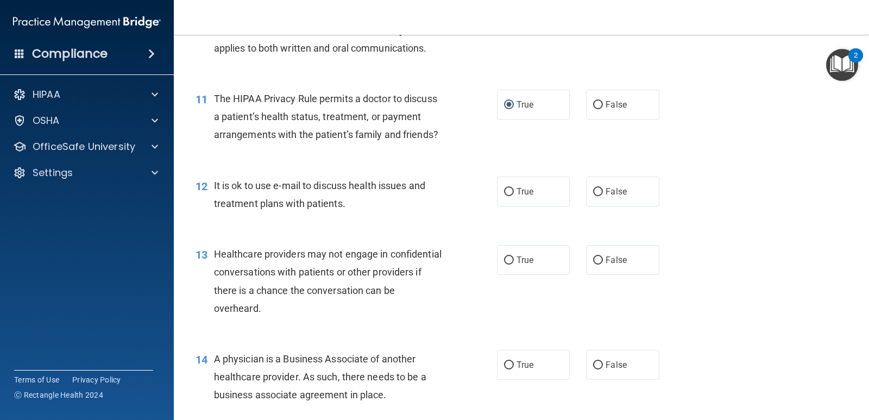
scroll to position [977, 0]
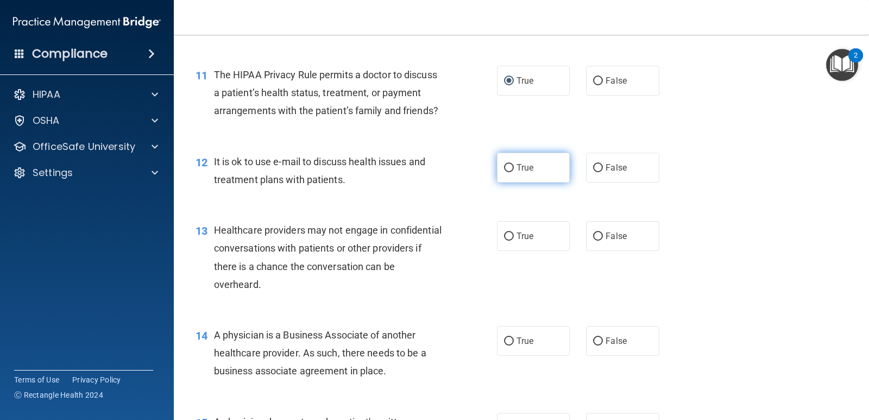
click at [504, 172] on input "True" at bounding box center [509, 168] width 10 height 8
radio input "true"
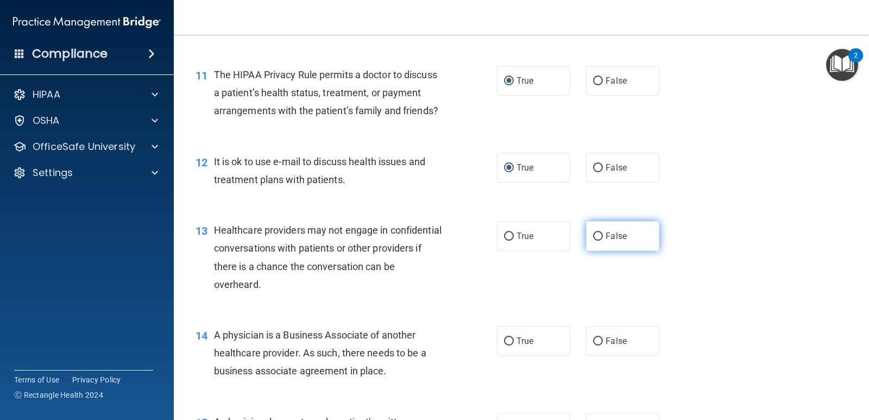
click at [593, 241] on input "False" at bounding box center [598, 236] width 10 height 8
radio input "true"
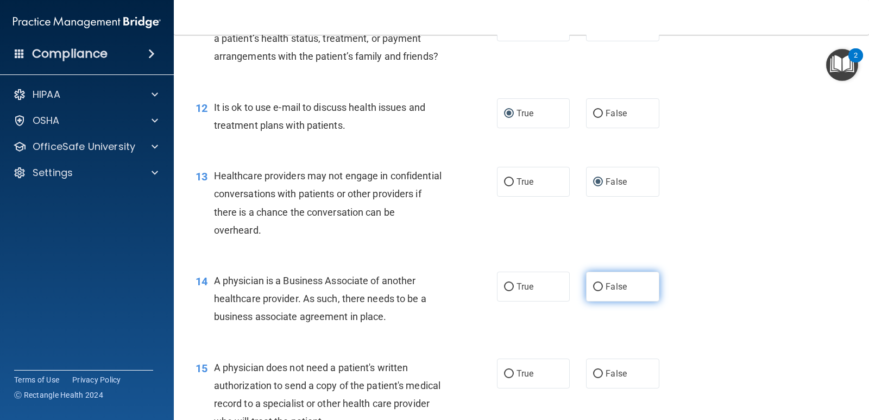
click at [593, 291] on input "False" at bounding box center [598, 287] width 10 height 8
radio input "true"
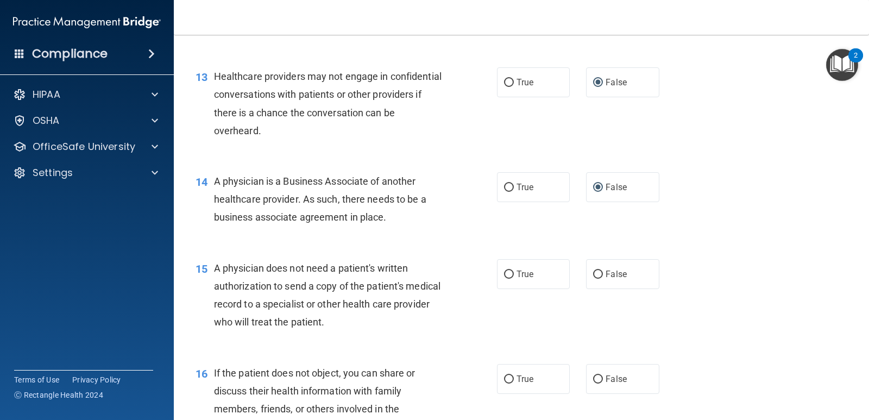
scroll to position [1140, 0]
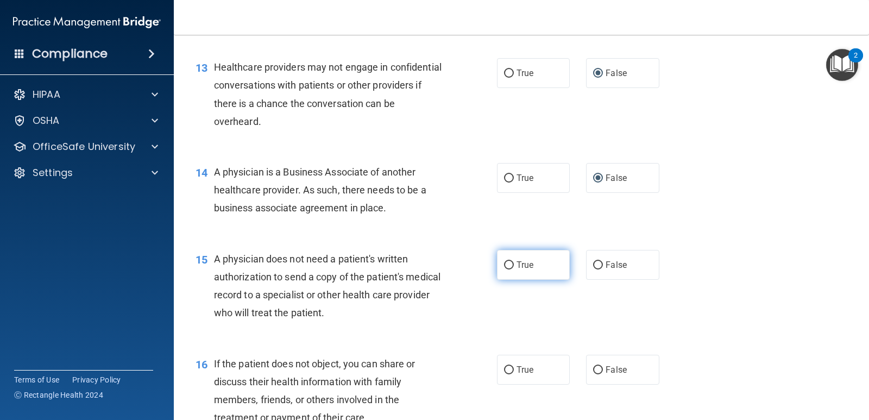
click at [505, 269] on input "True" at bounding box center [509, 265] width 10 height 8
radio input "true"
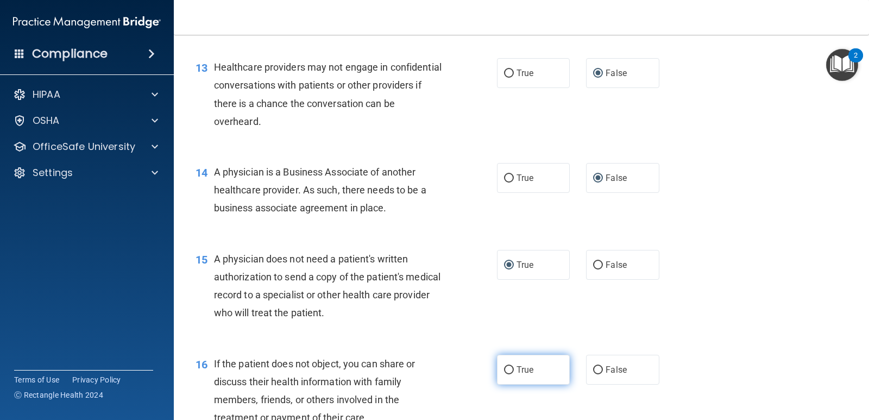
click at [504, 374] on input "True" at bounding box center [509, 370] width 10 height 8
radio input "true"
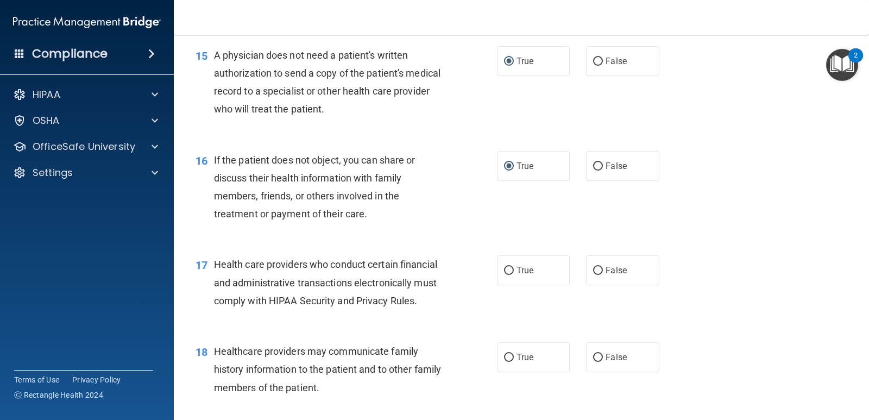
scroll to position [1357, 0]
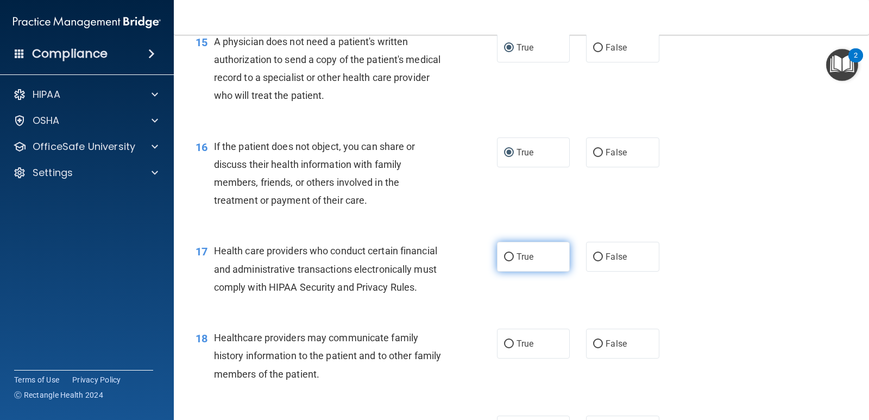
click at [506, 261] on input "True" at bounding box center [509, 257] width 10 height 8
radio input "true"
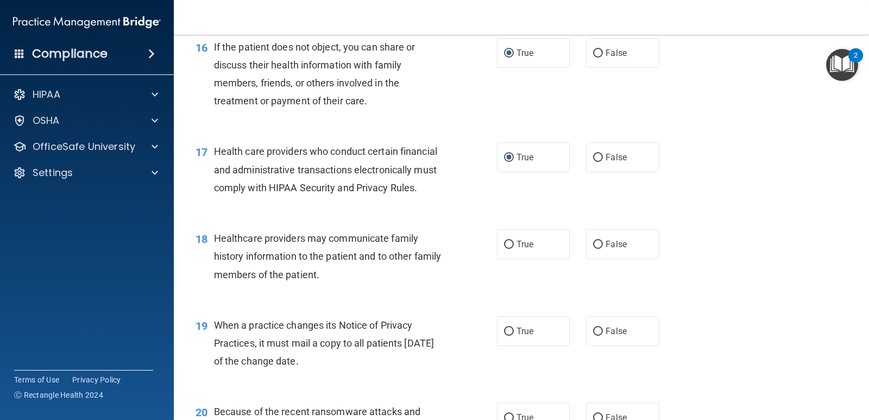
scroll to position [1466, 0]
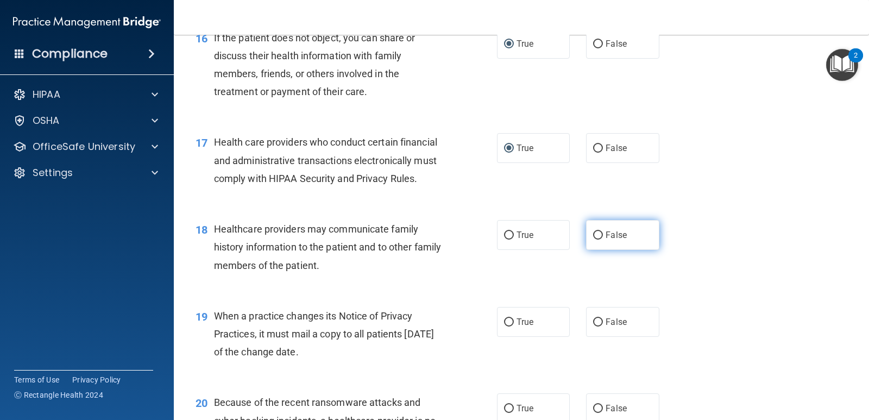
click at [593, 239] on input "False" at bounding box center [598, 235] width 10 height 8
radio input "true"
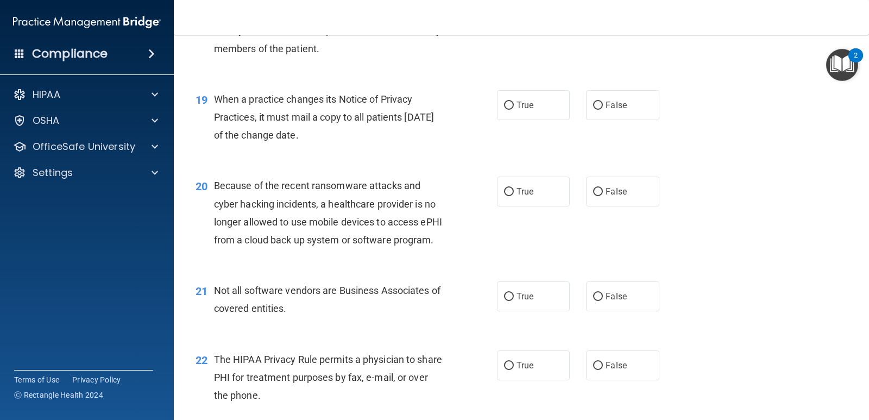
scroll to position [1683, 0]
click at [593, 109] on input "False" at bounding box center [598, 105] width 10 height 8
radio input "true"
click at [593, 195] on input "False" at bounding box center [598, 191] width 10 height 8
radio input "true"
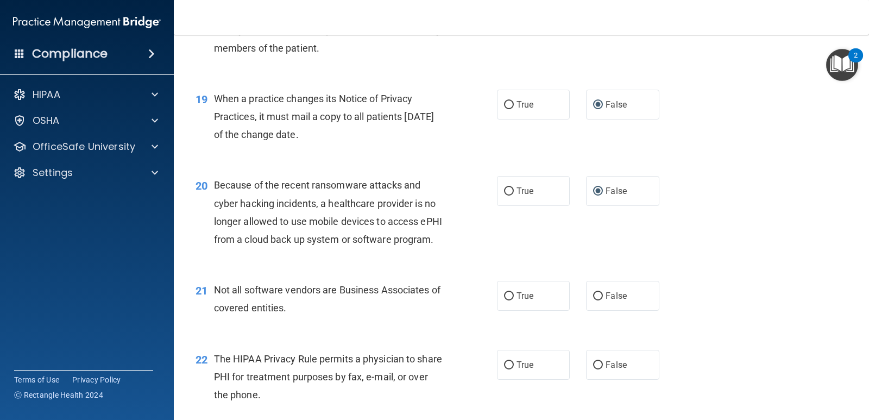
scroll to position [1737, 0]
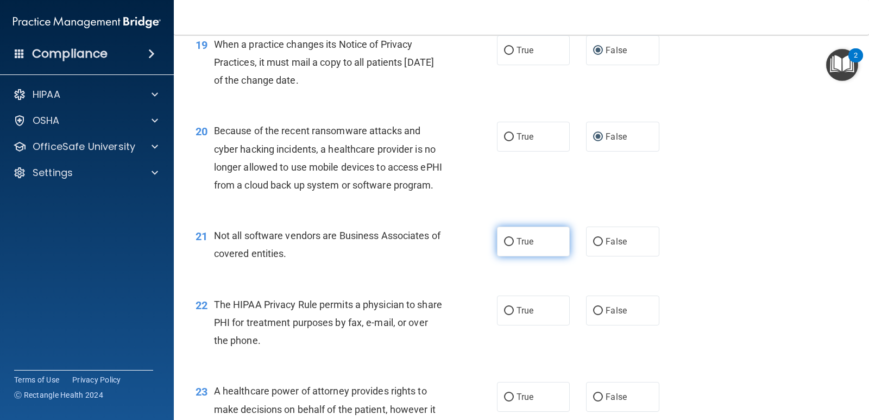
click at [505, 246] on input "True" at bounding box center [509, 242] width 10 height 8
radio input "true"
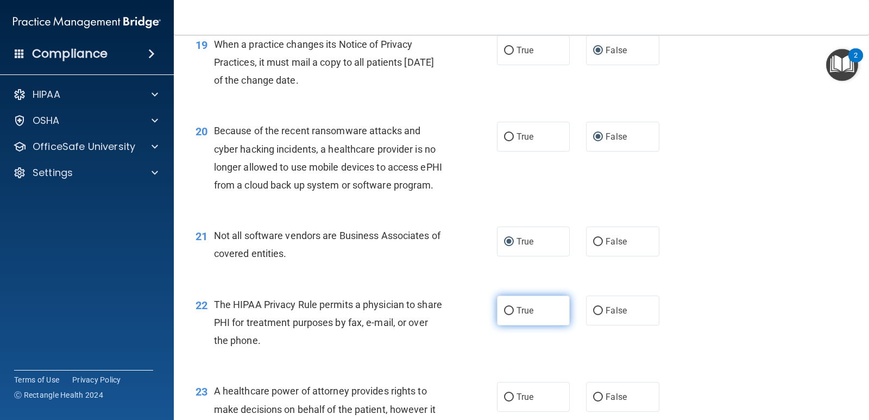
click at [504, 315] on input "True" at bounding box center [509, 311] width 10 height 8
radio input "true"
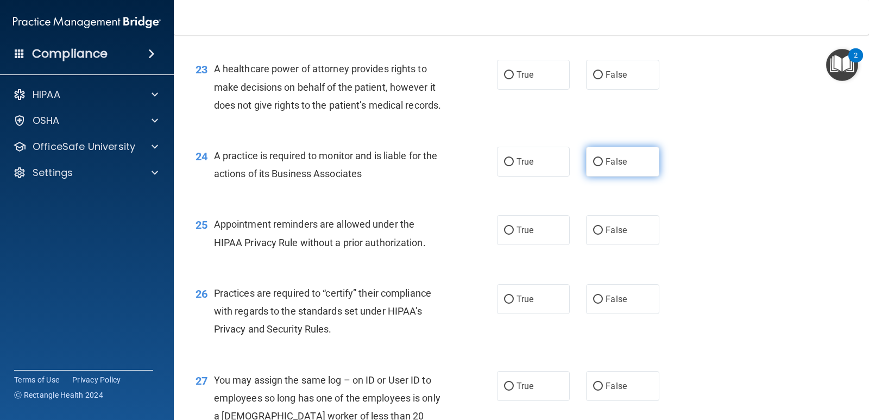
scroll to position [2063, 0]
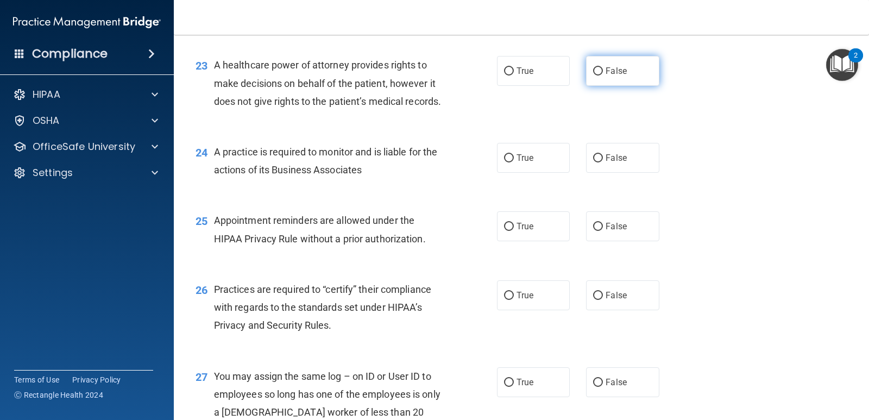
click at [593, 75] on input "False" at bounding box center [598, 71] width 10 height 8
radio input "true"
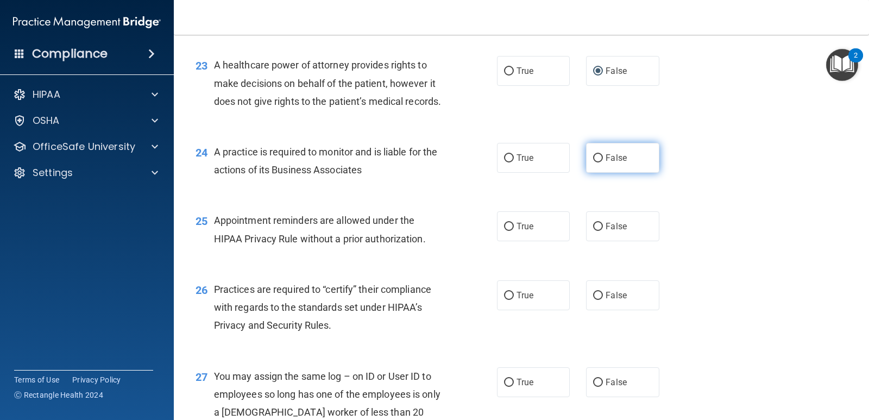
click at [593, 162] on input "False" at bounding box center [598, 158] width 10 height 8
radio input "true"
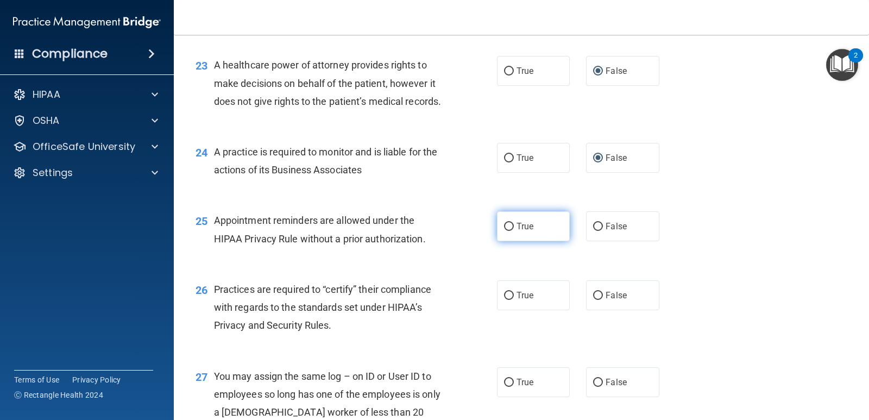
click at [504, 231] on input "True" at bounding box center [509, 227] width 10 height 8
radio input "true"
drag, startPoint x: 591, startPoint y: 346, endPoint x: 644, endPoint y: 308, distance: 65.4
click at [593, 300] on input "False" at bounding box center [598, 296] width 10 height 8
radio input "true"
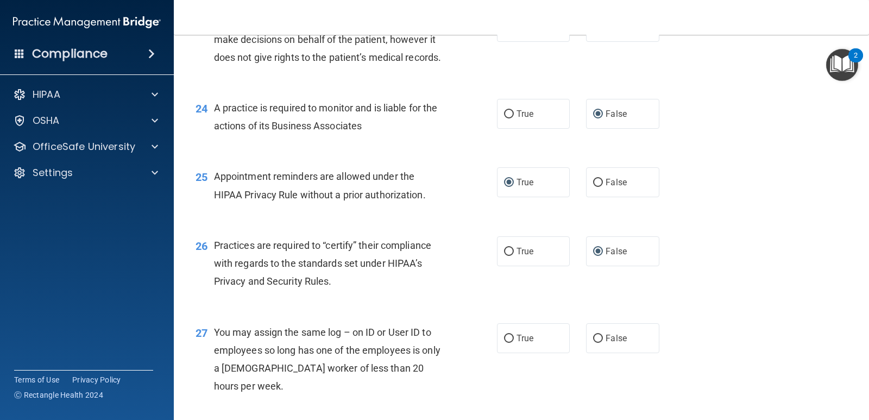
scroll to position [2172, 0]
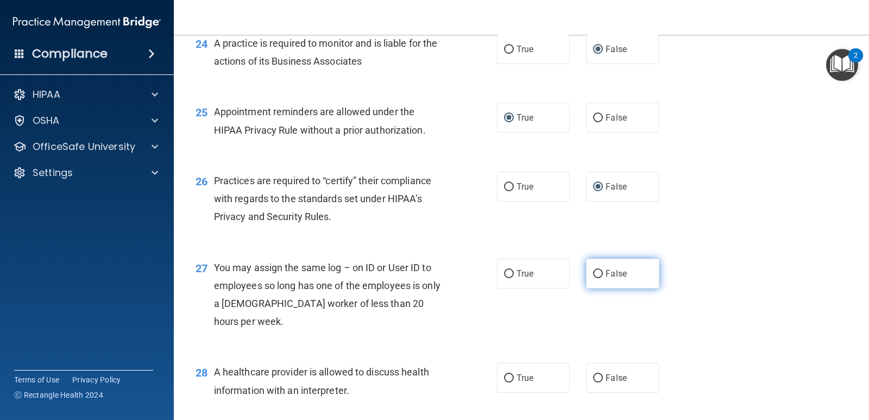
click at [593, 278] on input "False" at bounding box center [598, 274] width 10 height 8
radio input "true"
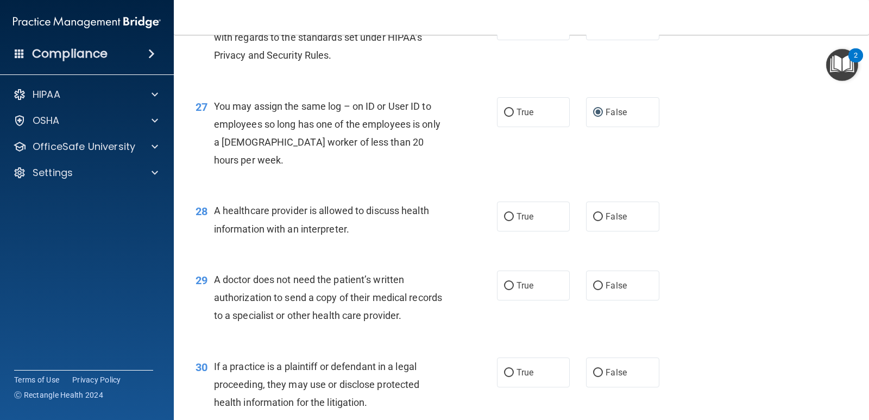
scroll to position [2335, 0]
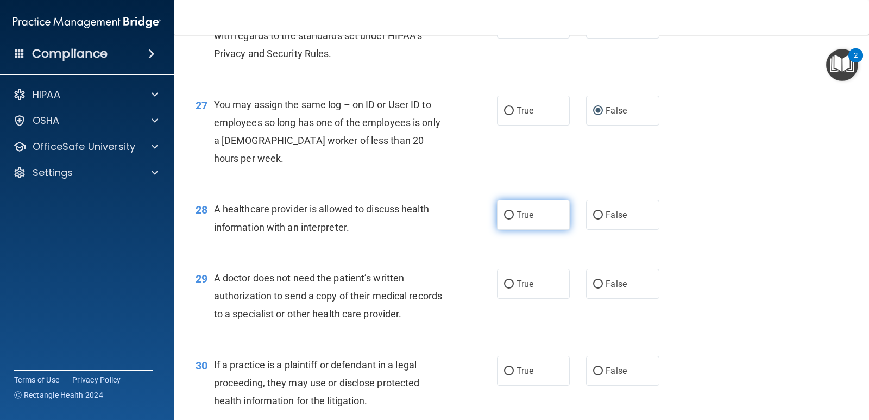
click at [505, 219] on input "True" at bounding box center [509, 215] width 10 height 8
radio input "true"
drag, startPoint x: 506, startPoint y: 337, endPoint x: 553, endPoint y: 317, distance: 50.6
click at [507, 288] on input "True" at bounding box center [509, 284] width 10 height 8
radio input "true"
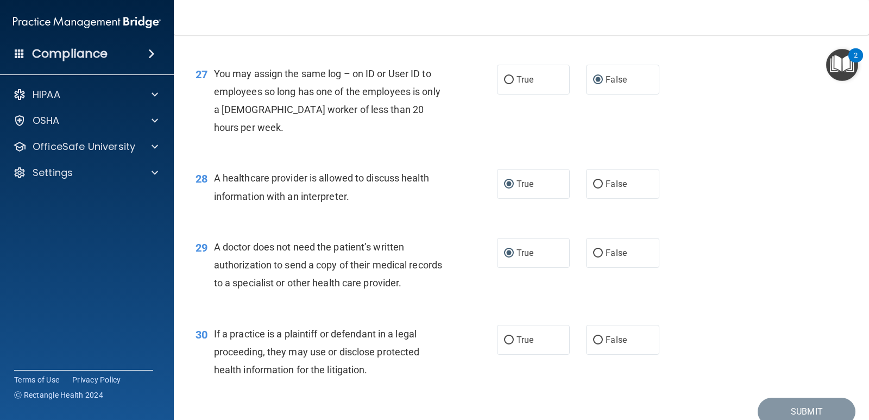
scroll to position [2468, 0]
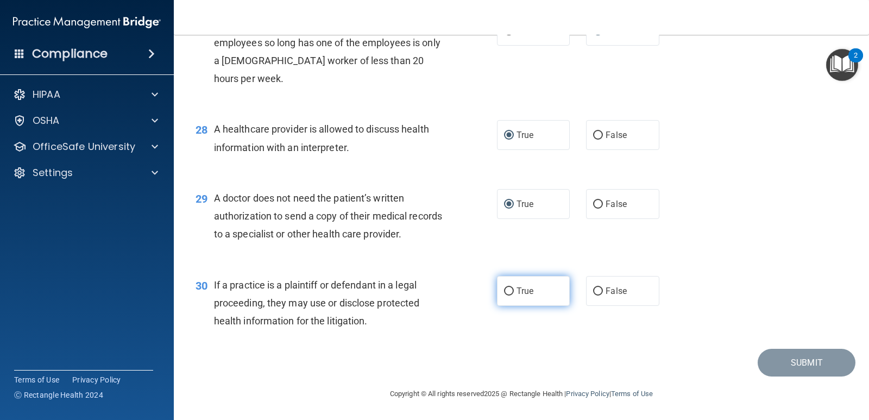
click at [505, 289] on input "True" at bounding box center [509, 291] width 10 height 8
radio input "true"
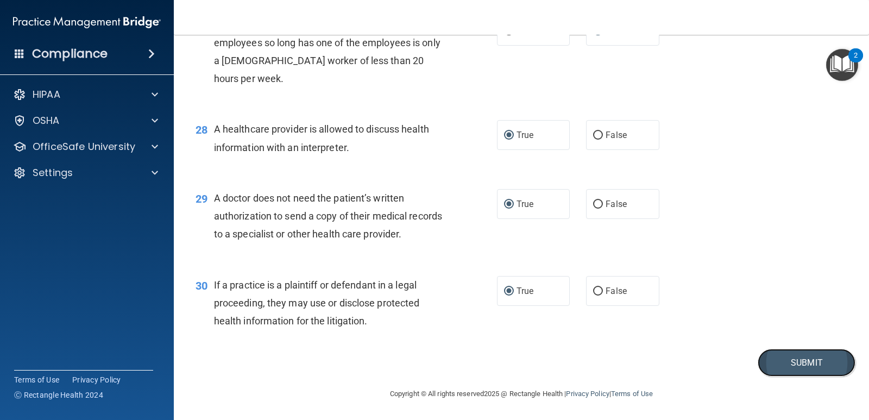
click at [798, 360] on button "Submit" at bounding box center [806, 363] width 98 height 28
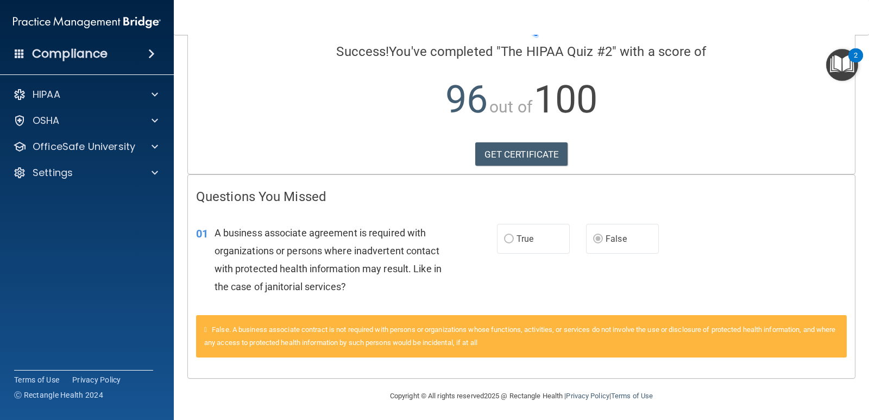
scroll to position [84, 0]
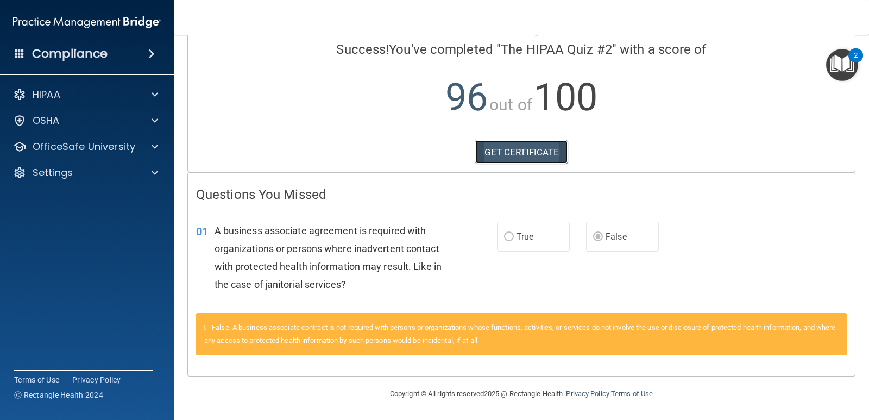
click at [530, 151] on link "GET CERTIFICATE" at bounding box center [521, 152] width 93 height 24
click at [153, 91] on span at bounding box center [154, 94] width 7 height 13
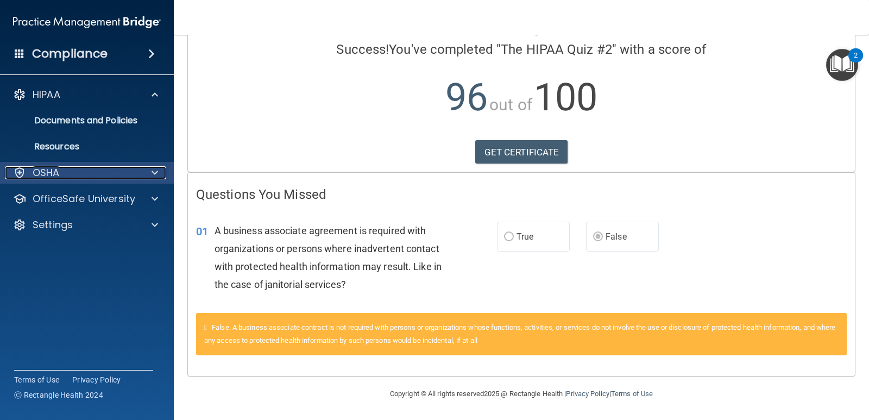
drag, startPoint x: 55, startPoint y: 173, endPoint x: 407, endPoint y: 157, distance: 352.1
click at [55, 172] on p "OSHA" at bounding box center [46, 172] width 27 height 13
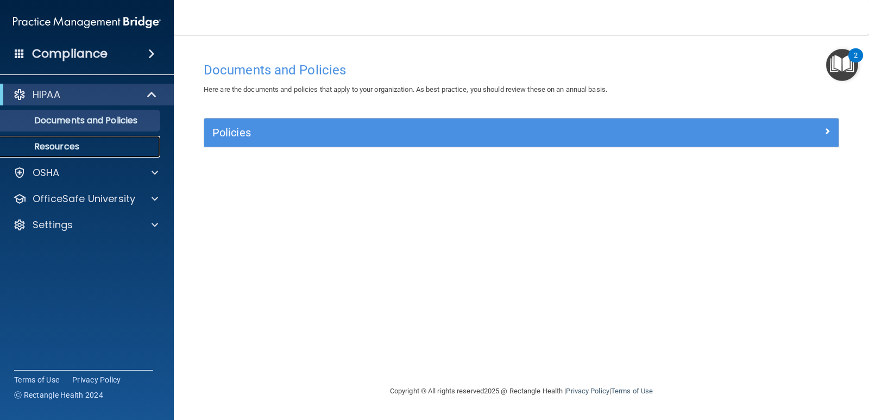
drag, startPoint x: 62, startPoint y: 147, endPoint x: 385, endPoint y: 170, distance: 324.4
click at [62, 147] on p "Resources" at bounding box center [81, 146] width 148 height 11
drag, startPoint x: 60, startPoint y: 171, endPoint x: 747, endPoint y: 196, distance: 687.8
click at [61, 170] on div "OSHA" at bounding box center [72, 172] width 135 height 13
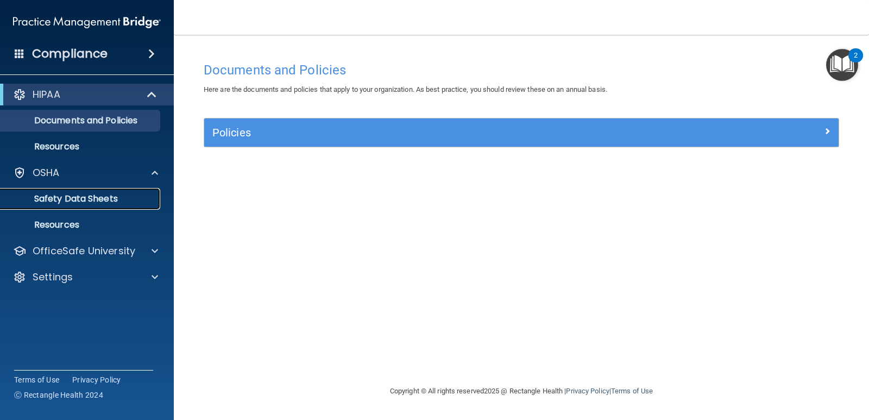
click at [92, 201] on p "Safety Data Sheets" at bounding box center [81, 198] width 148 height 11
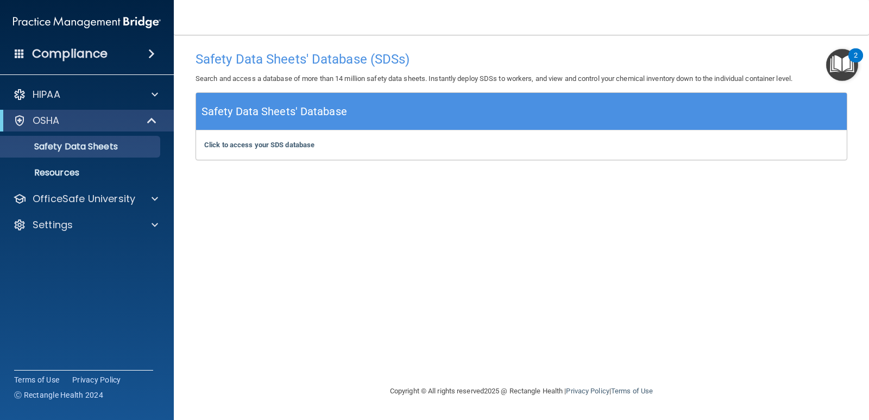
click at [22, 54] on span at bounding box center [20, 53] width 10 height 10
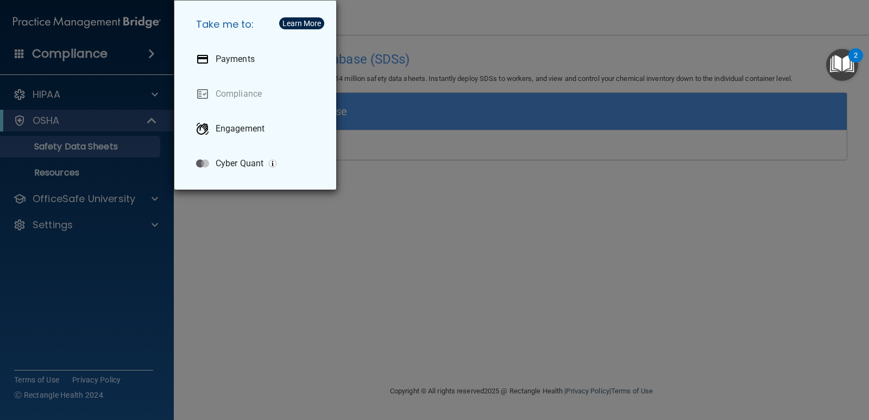
click at [49, 88] on div "Take me to: Payments Compliance Engagement Cyber Quant" at bounding box center [434, 210] width 869 height 420
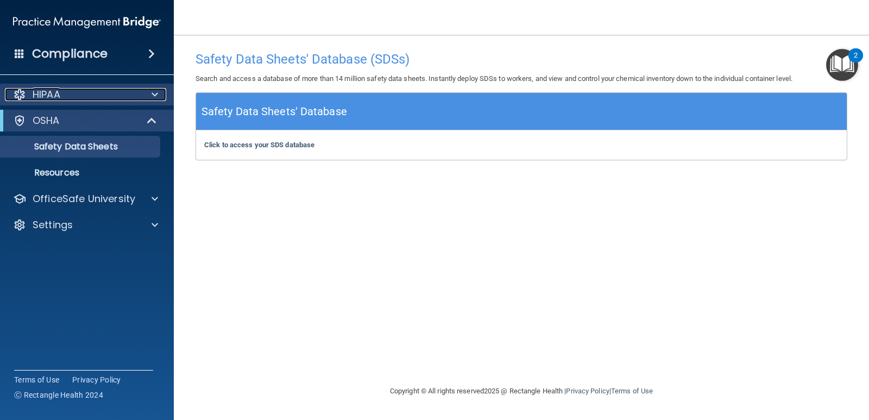
click at [69, 93] on div "HIPAA" at bounding box center [72, 94] width 135 height 13
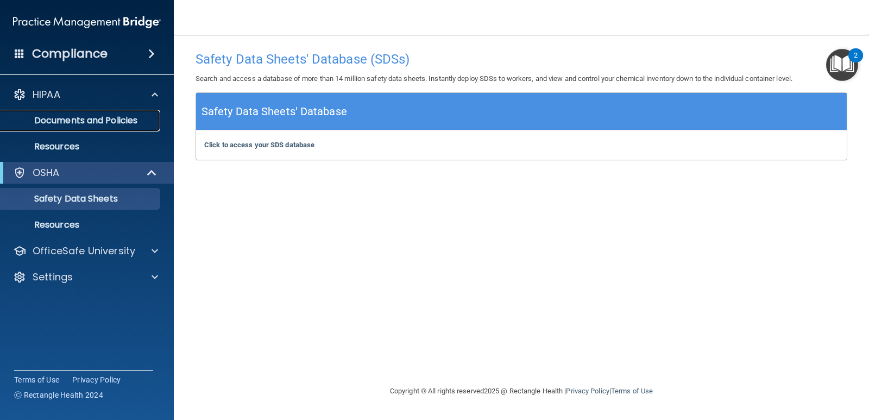
click at [68, 121] on p "Documents and Policies" at bounding box center [81, 120] width 148 height 11
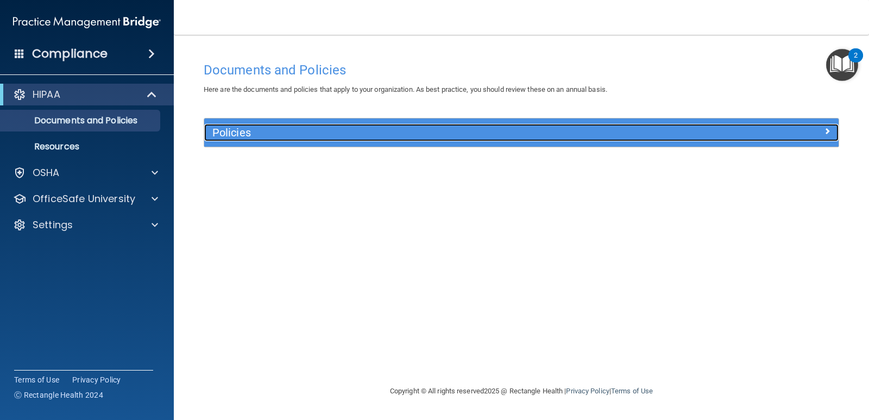
click at [231, 130] on h5 "Policies" at bounding box center [441, 132] width 459 height 12
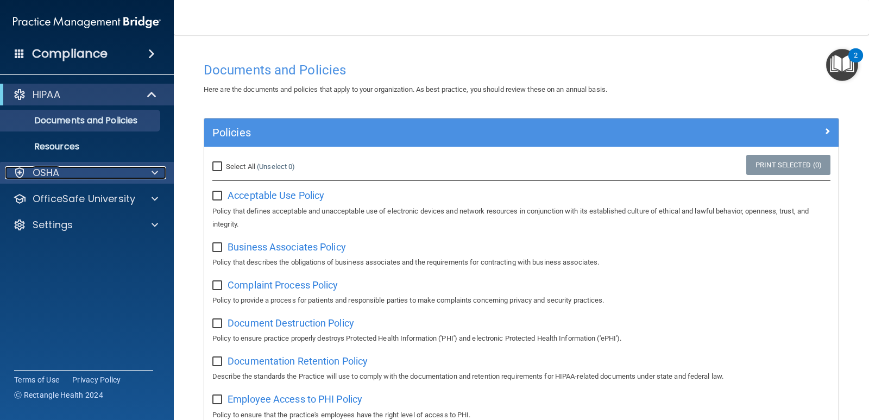
drag, startPoint x: 155, startPoint y: 173, endPoint x: 169, endPoint y: 172, distance: 14.7
click at [155, 172] on span at bounding box center [154, 172] width 7 height 13
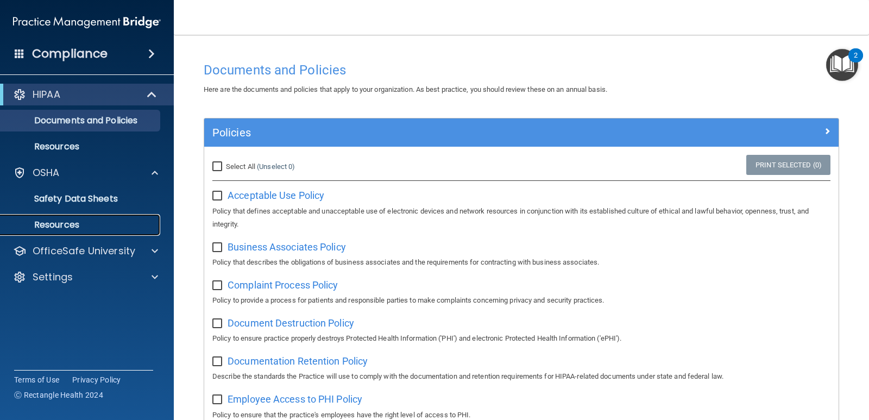
click at [66, 225] on p "Resources" at bounding box center [81, 224] width 148 height 11
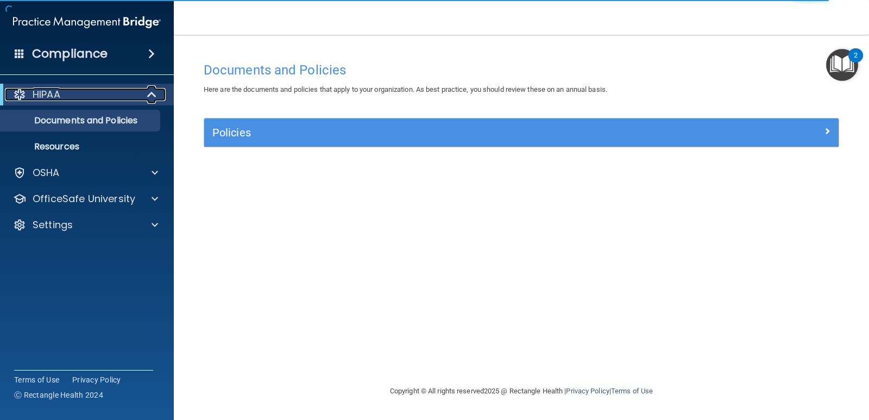
click at [152, 92] on span at bounding box center [152, 94] width 9 height 13
click at [154, 53] on span at bounding box center [151, 53] width 7 height 13
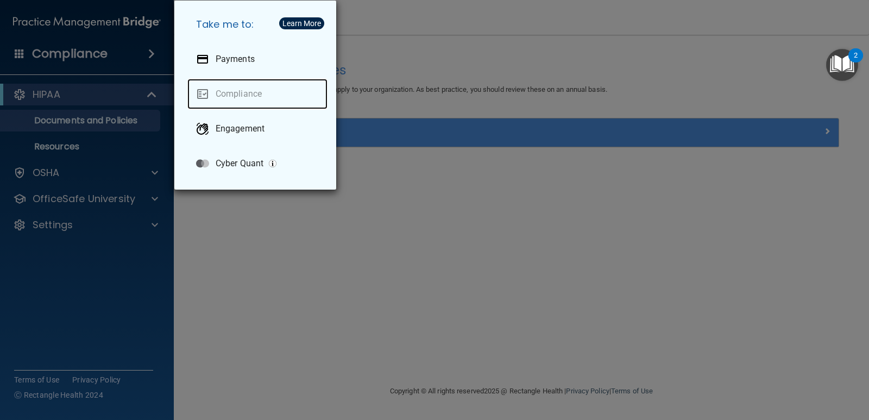
click at [249, 92] on link "Compliance" at bounding box center [257, 94] width 140 height 30
click at [247, 93] on link "Compliance" at bounding box center [257, 94] width 140 height 30
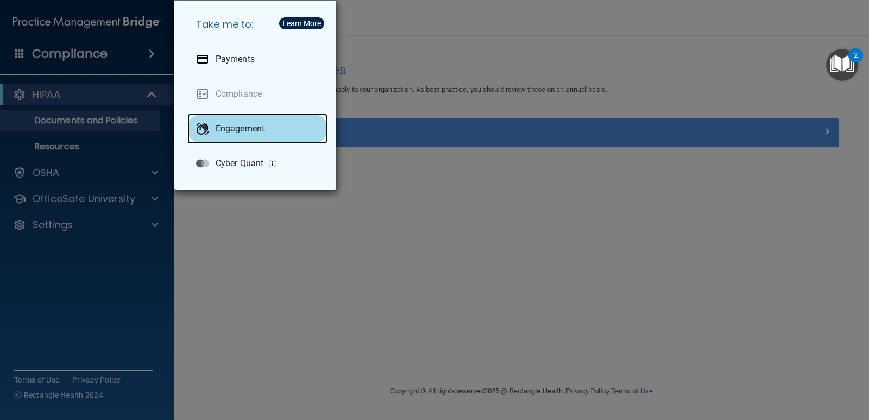
click at [243, 129] on p "Engagement" at bounding box center [240, 128] width 49 height 11
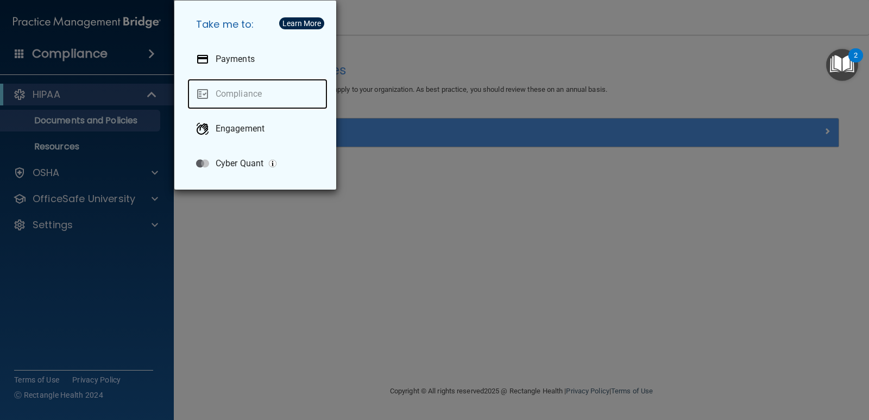
click at [240, 93] on link "Compliance" at bounding box center [257, 94] width 140 height 30
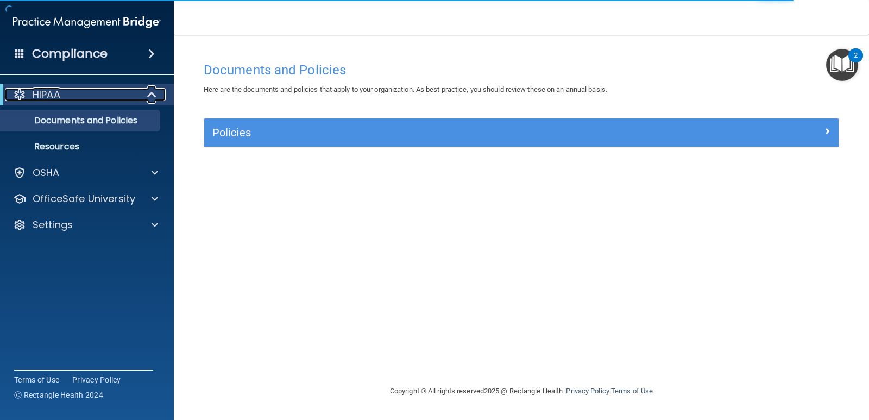
click at [55, 94] on p "HIPAA" at bounding box center [47, 94] width 28 height 13
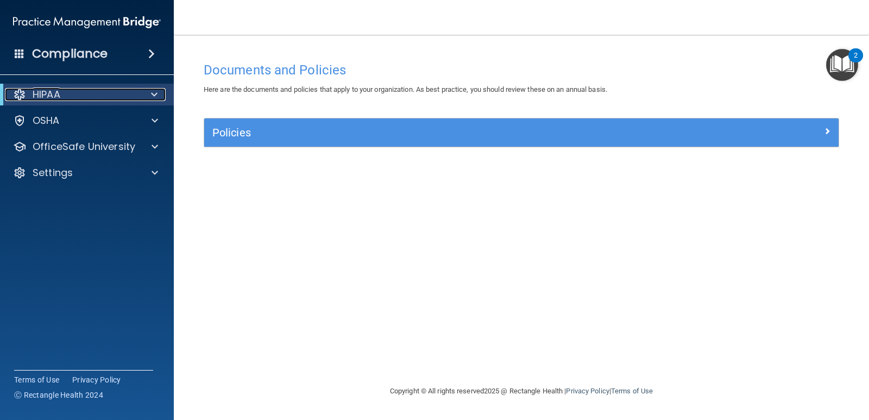
click at [49, 92] on p "HIPAA" at bounding box center [47, 94] width 28 height 13
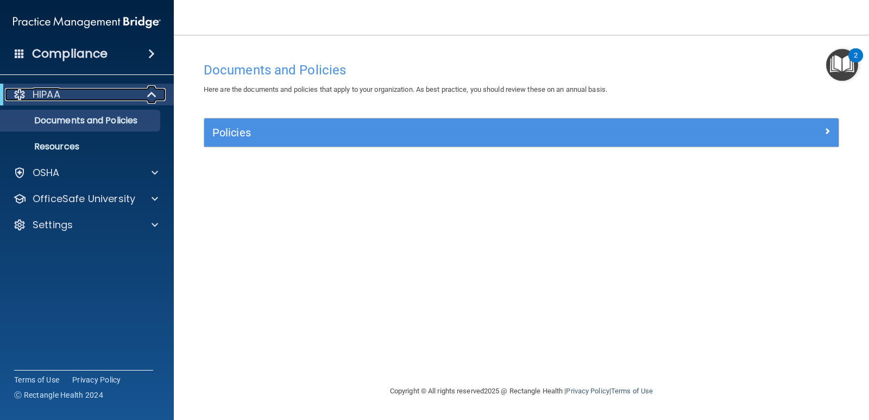
click at [49, 92] on p "HIPAA" at bounding box center [47, 94] width 28 height 13
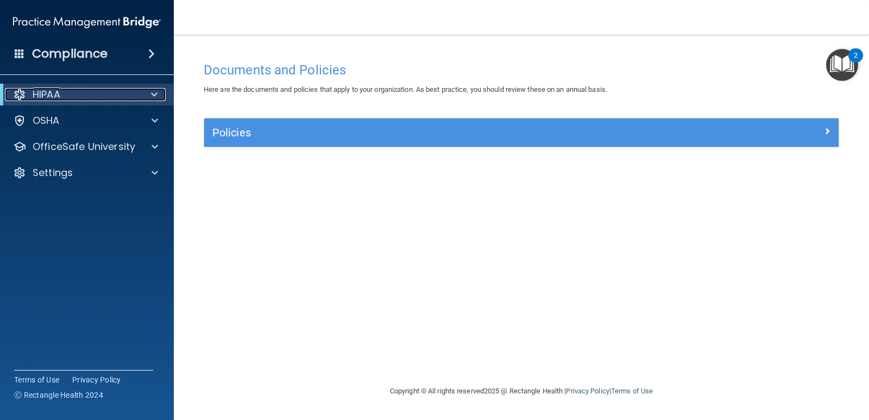
click at [50, 93] on p "HIPAA" at bounding box center [47, 94] width 28 height 13
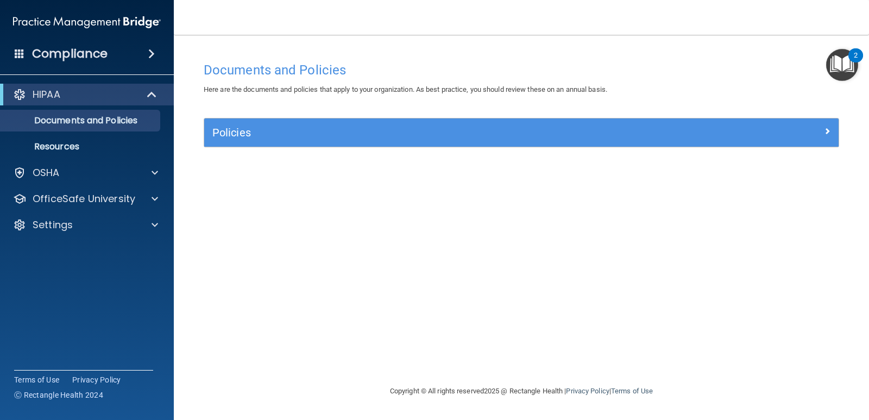
click at [0, 95] on div "HIPAA" at bounding box center [87, 95] width 174 height 22
click at [21, 93] on div at bounding box center [19, 94] width 13 height 13
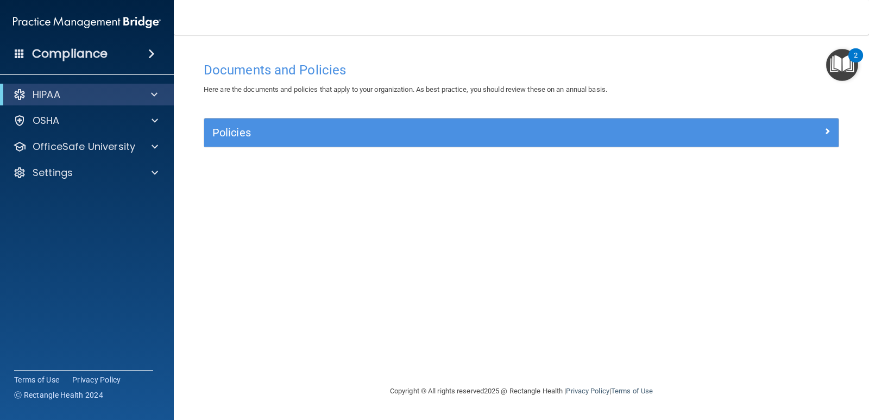
click at [18, 51] on span at bounding box center [20, 53] width 10 height 10
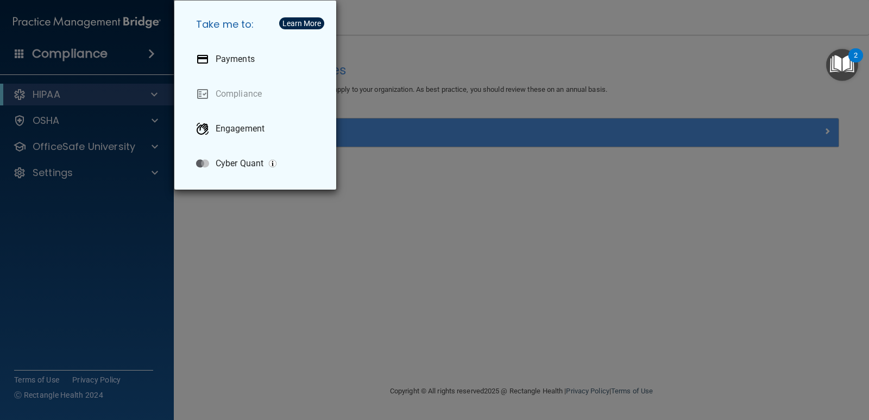
click at [47, 87] on div "Take me to: Payments Compliance Engagement Cyber Quant" at bounding box center [434, 210] width 869 height 420
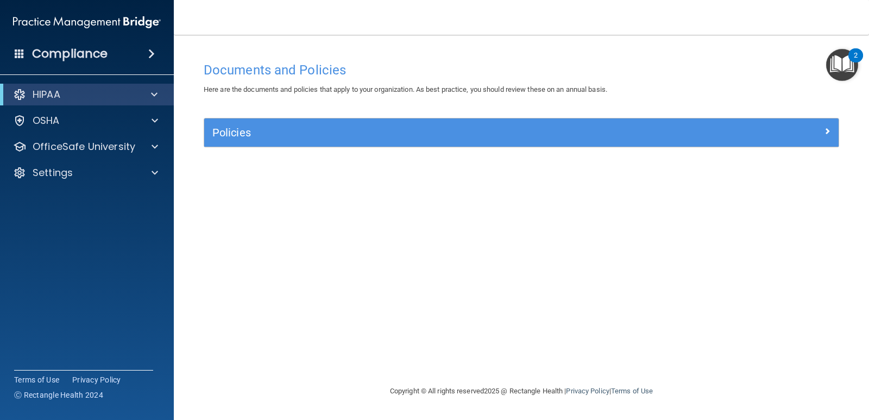
click at [858, 56] on div "2" at bounding box center [855, 55] width 15 height 14
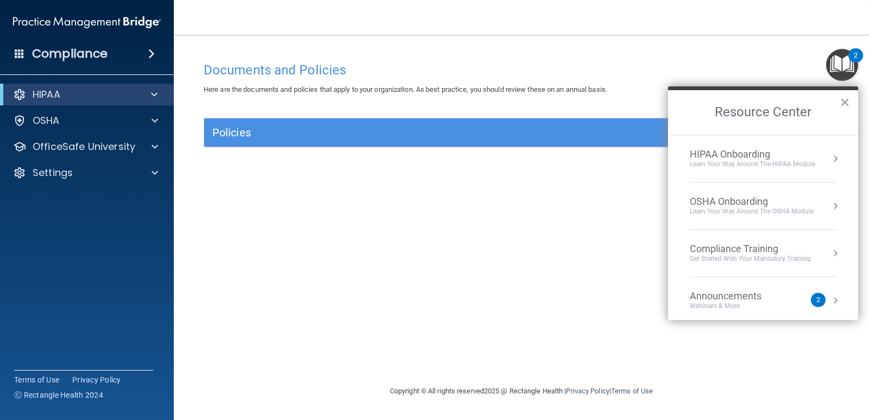
click at [737, 250] on div "Compliance Training" at bounding box center [750, 249] width 121 height 12
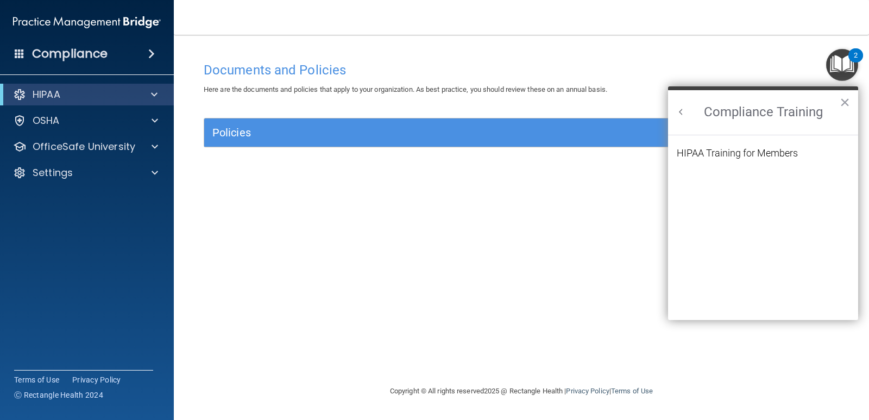
click at [719, 155] on div "HIPAA Training for Members" at bounding box center [736, 153] width 121 height 10
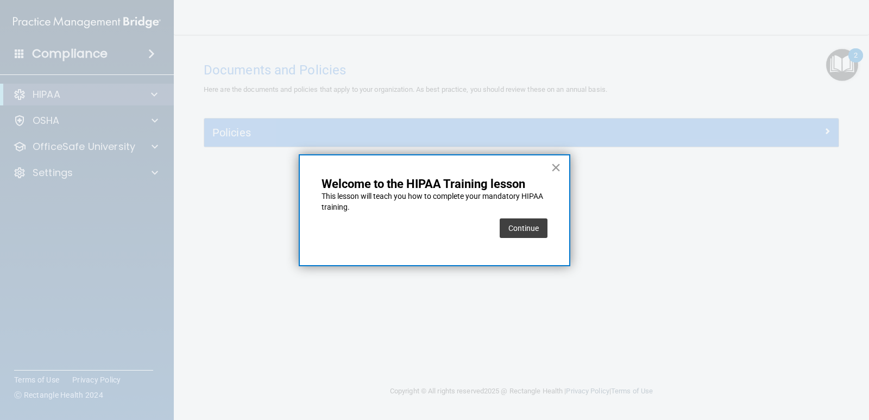
click at [558, 168] on button "×" at bounding box center [556, 167] width 10 height 17
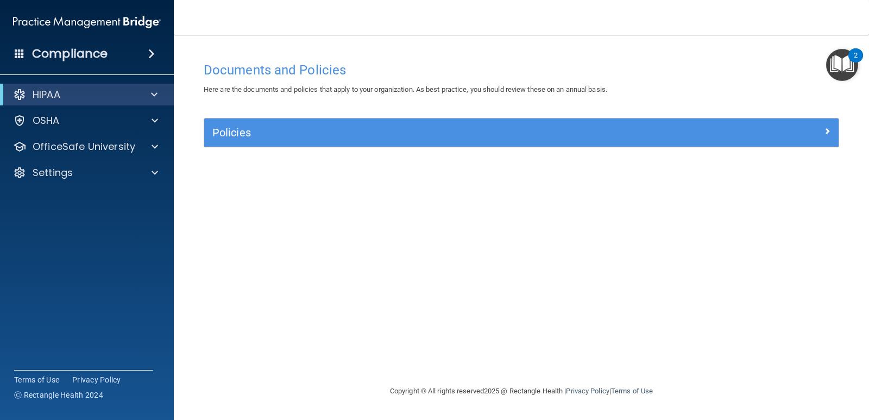
click at [845, 59] on img "Open Resource Center, 2 new notifications" at bounding box center [842, 65] width 32 height 32
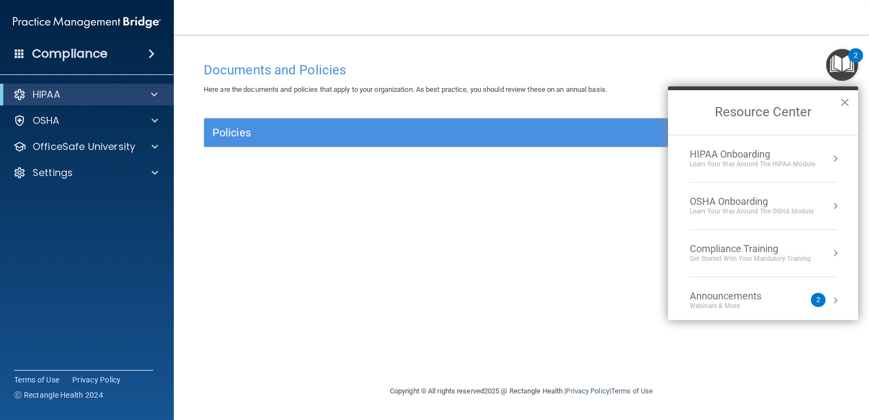
click at [845, 101] on button "×" at bounding box center [844, 101] width 10 height 17
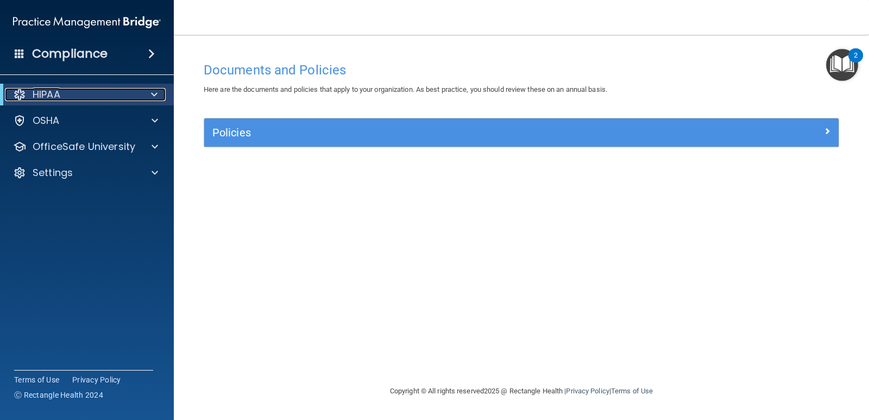
click at [151, 95] on span at bounding box center [154, 94] width 7 height 13
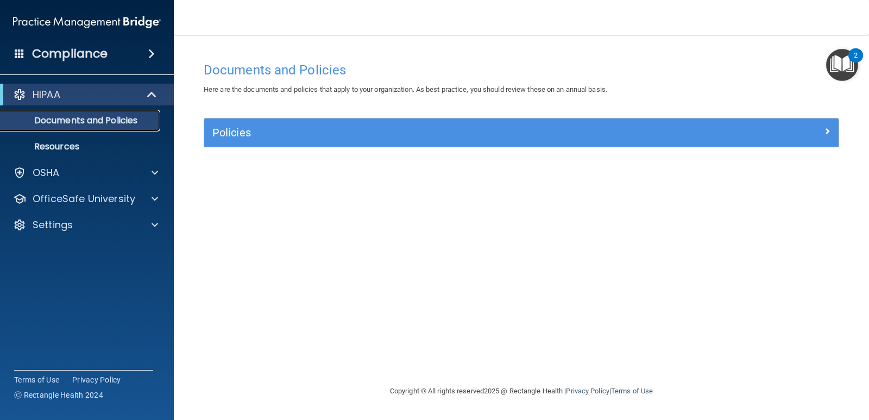
click at [147, 118] on p "Documents and Policies" at bounding box center [81, 120] width 148 height 11
drag, startPoint x: 67, startPoint y: 118, endPoint x: 83, endPoint y: 116, distance: 16.4
click at [67, 118] on p "Documents and Policies" at bounding box center [81, 120] width 148 height 11
click at [257, 71] on h4 "Documents and Policies" at bounding box center [521, 70] width 635 height 14
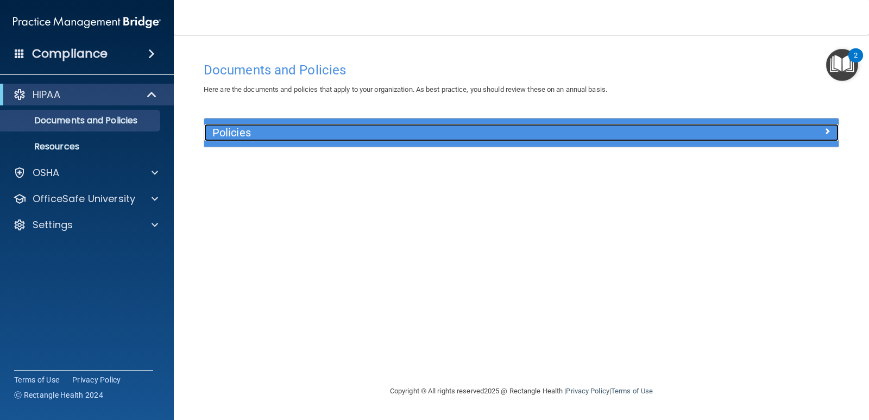
click at [236, 133] on h5 "Policies" at bounding box center [441, 132] width 459 height 12
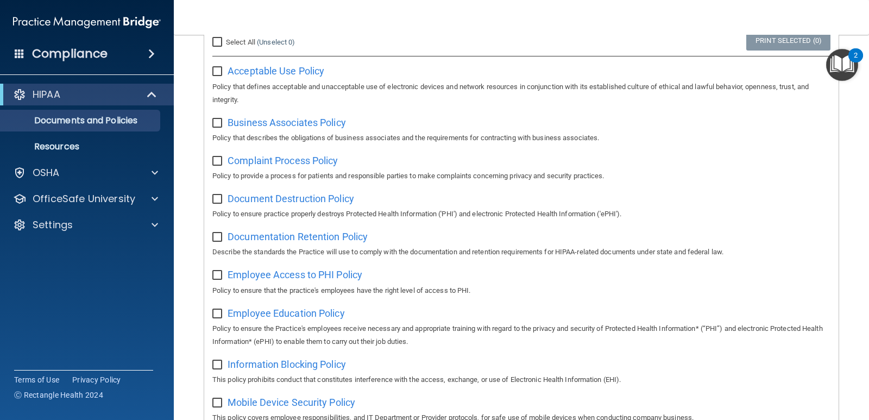
scroll to position [380, 0]
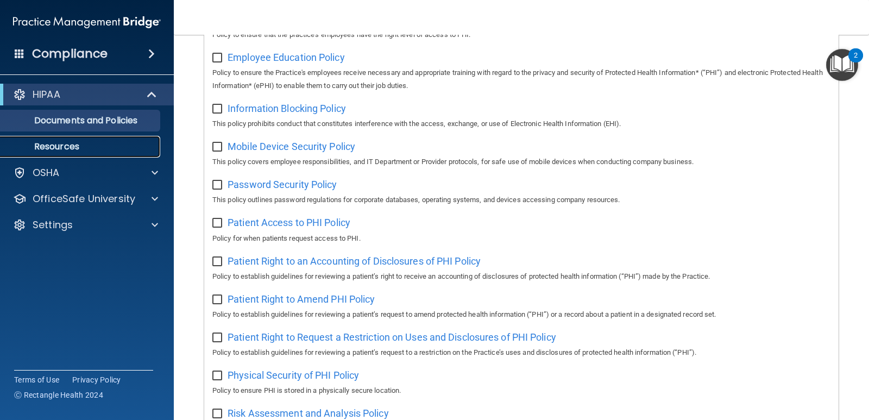
click at [65, 146] on p "Resources" at bounding box center [81, 146] width 148 height 11
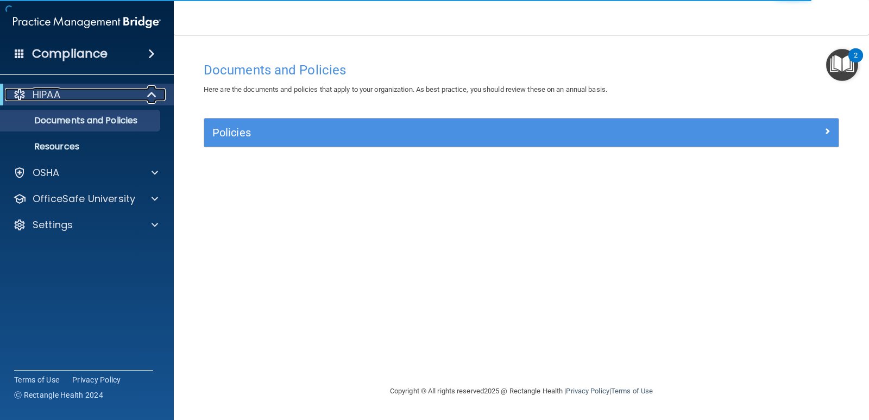
click at [47, 92] on p "HIPAA" at bounding box center [47, 94] width 28 height 13
click at [148, 54] on span at bounding box center [151, 53] width 7 height 13
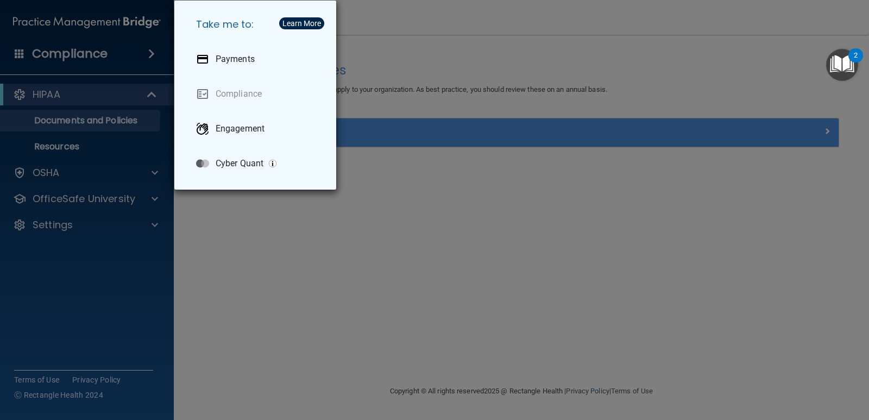
click at [88, 102] on div "Take me to: Payments Compliance Engagement Cyber Quant" at bounding box center [434, 210] width 869 height 420
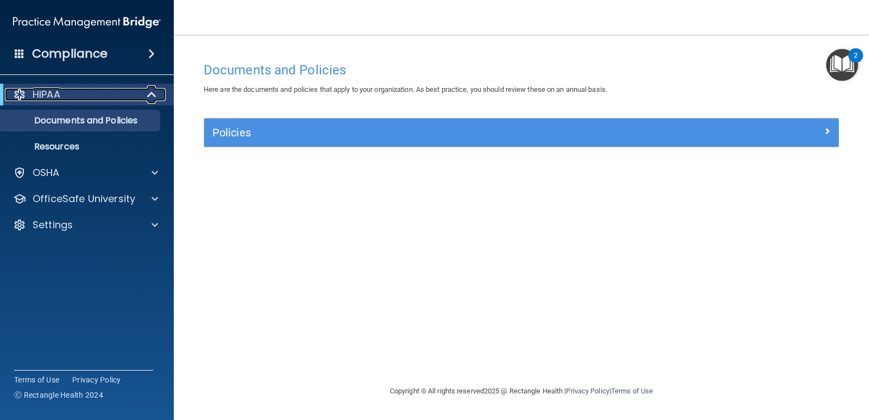
click at [54, 94] on p "HIPAA" at bounding box center [47, 94] width 28 height 13
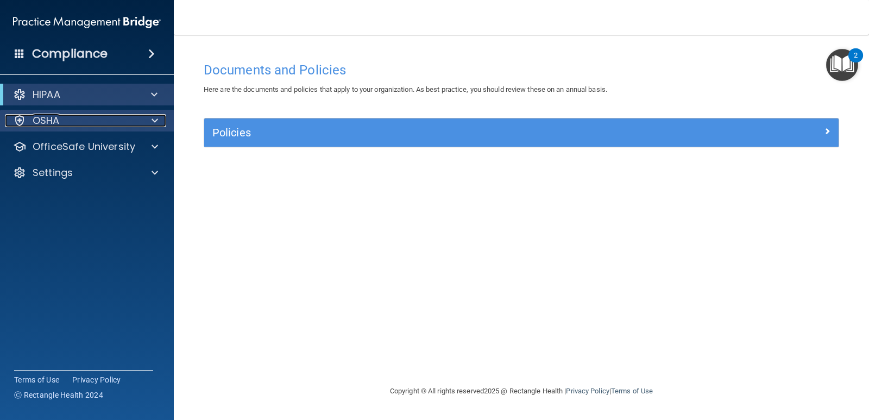
click at [53, 119] on p "OSHA" at bounding box center [46, 120] width 27 height 13
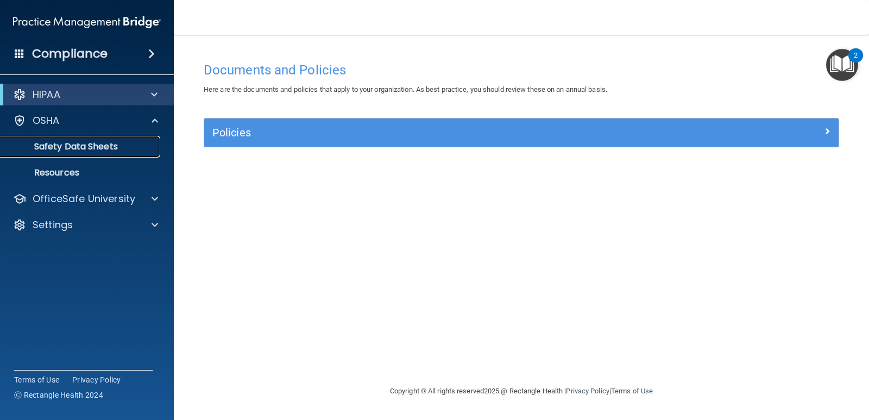
click at [99, 147] on p "Safety Data Sheets" at bounding box center [81, 146] width 148 height 11
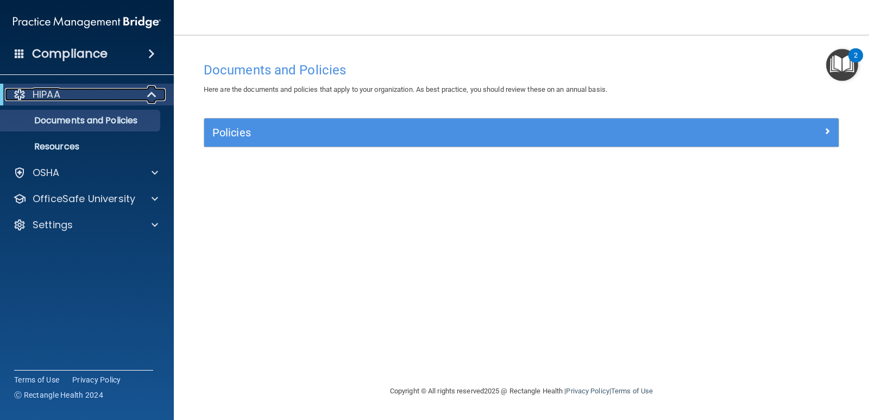
drag, startPoint x: 64, startPoint y: 96, endPoint x: 120, endPoint y: 97, distance: 56.5
click at [64, 95] on div "HIPAA" at bounding box center [72, 94] width 134 height 13
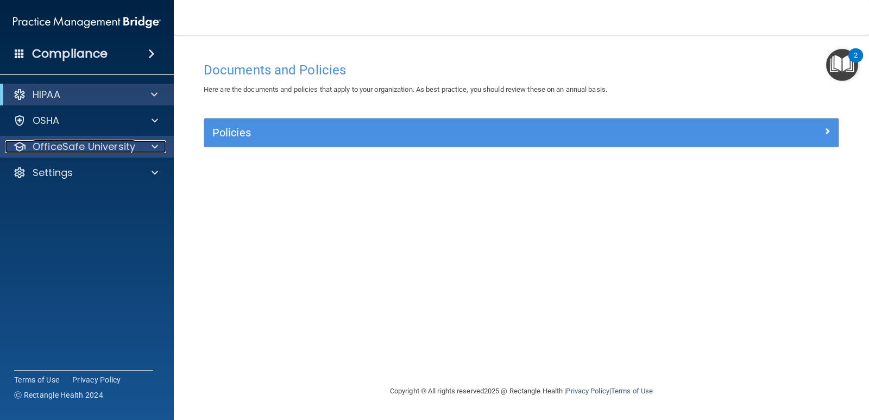
click at [125, 144] on p "OfficeSafe University" at bounding box center [84, 146] width 103 height 13
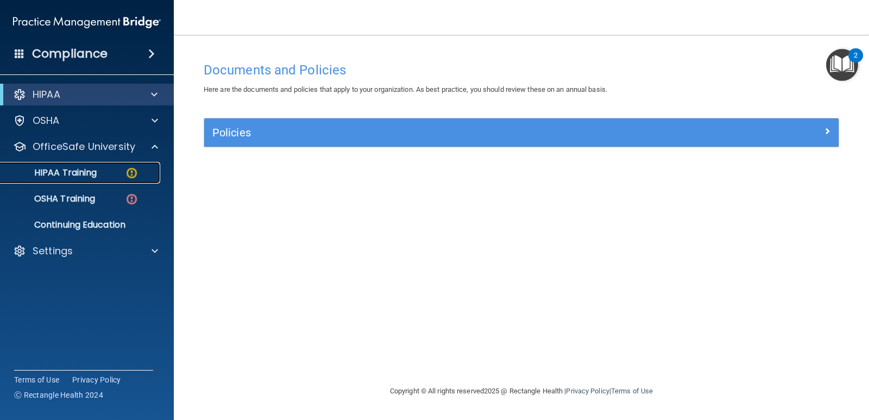
click at [135, 170] on img at bounding box center [132, 173] width 14 height 14
